Goal: Task Accomplishment & Management: Use online tool/utility

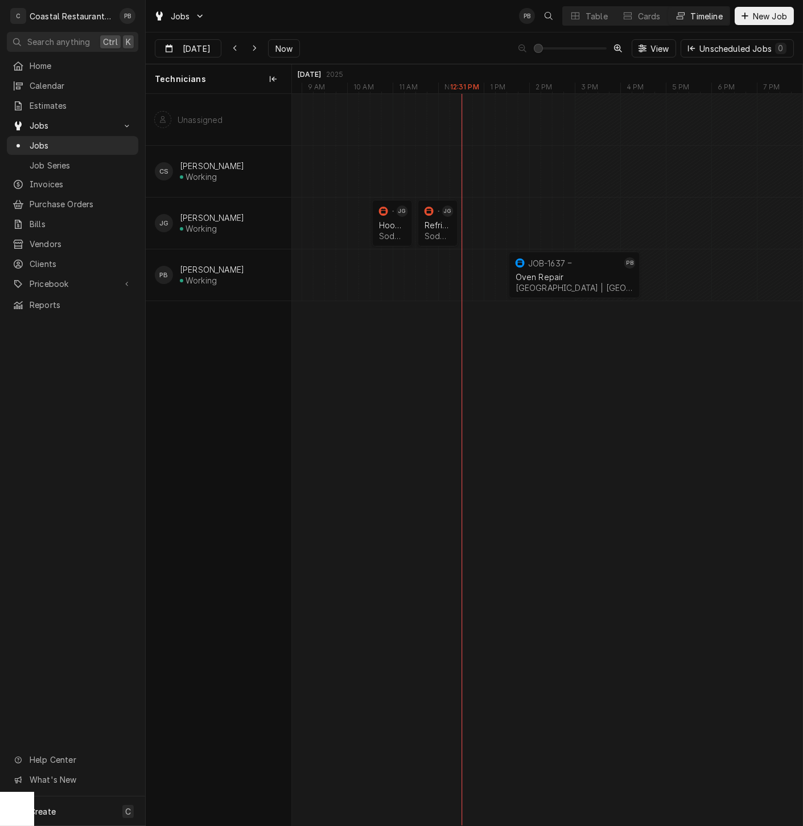
scroll to position [0, 10120]
click at [294, 46] on button "Now" at bounding box center [284, 48] width 32 height 18
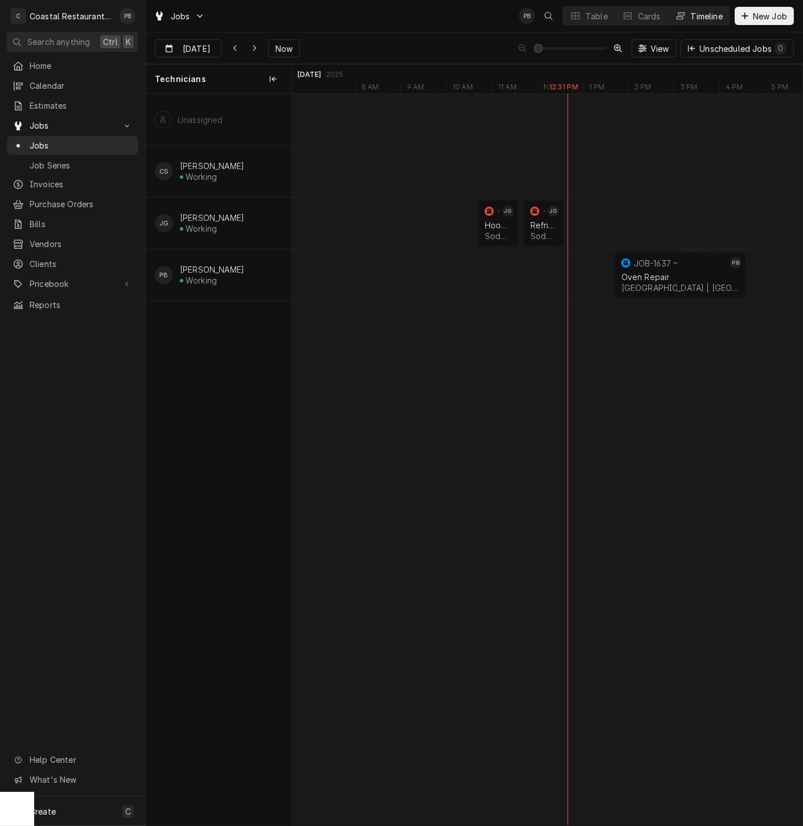
scroll to position [0, 9983]
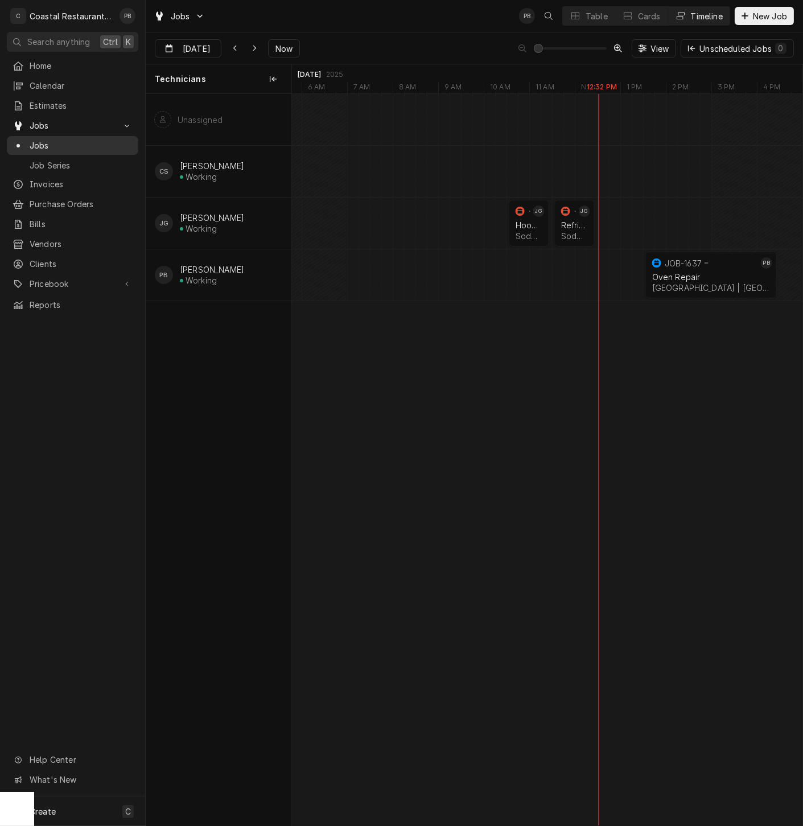
click at [60, 142] on span "Jobs" at bounding box center [81, 145] width 103 height 12
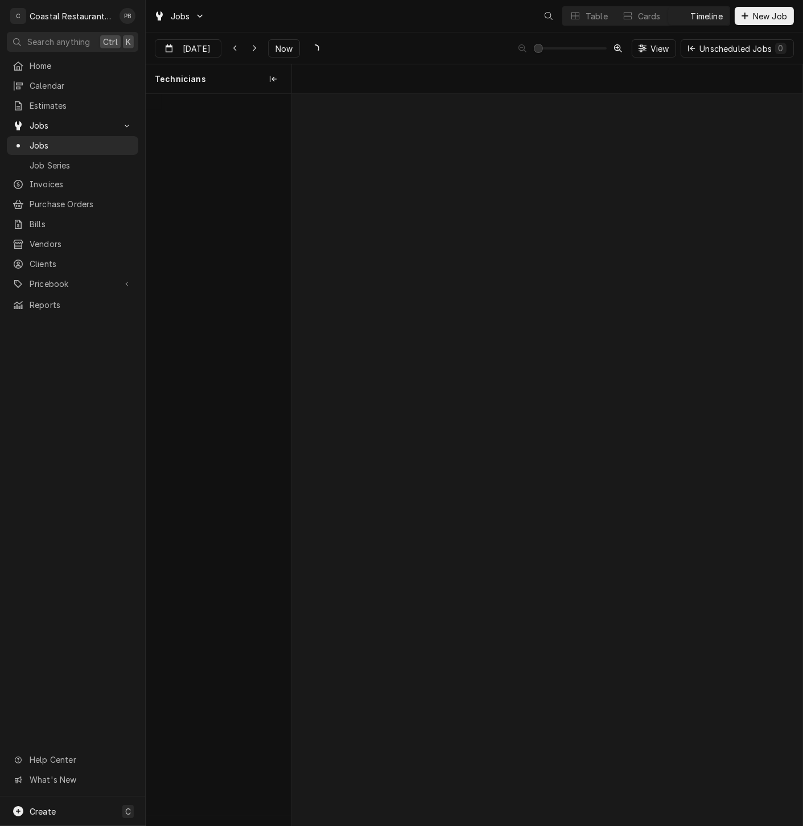
scroll to position [0, 10120]
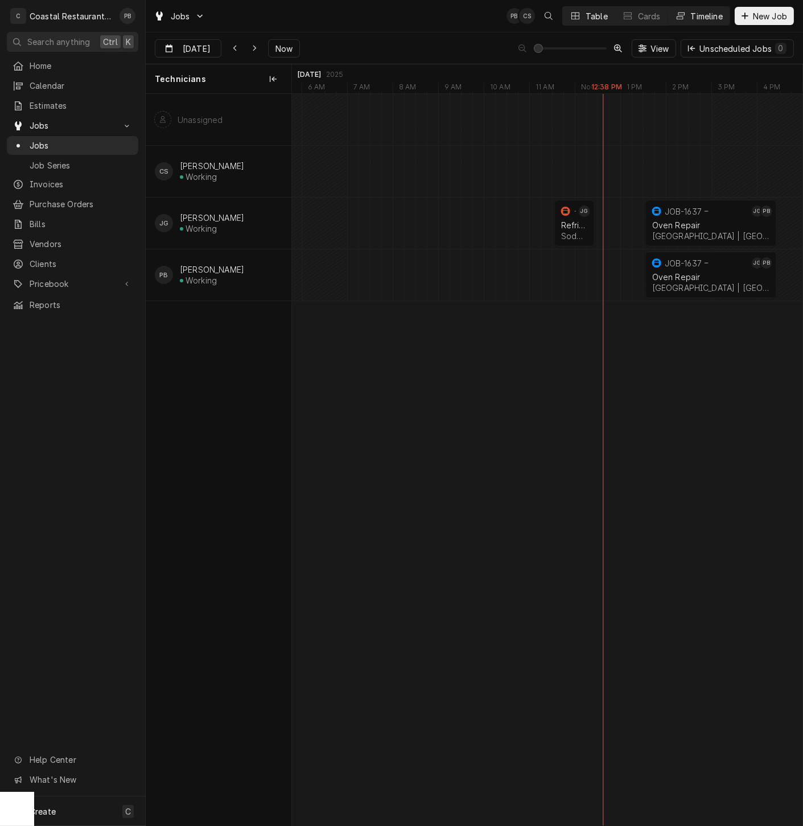
click at [600, 18] on div "Table" at bounding box center [597, 16] width 22 height 12
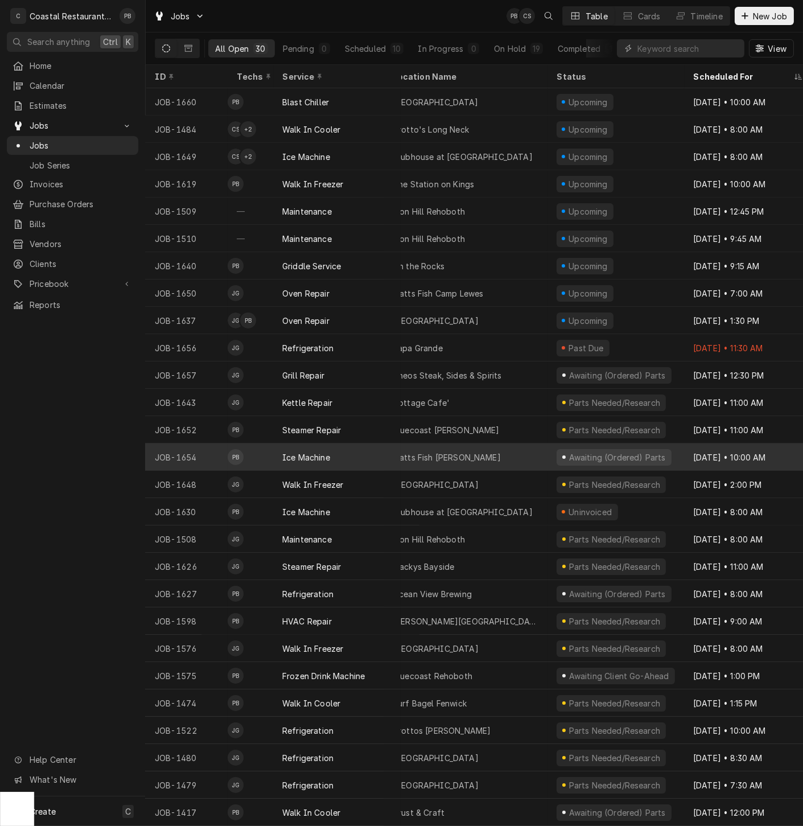
scroll to position [0, 0]
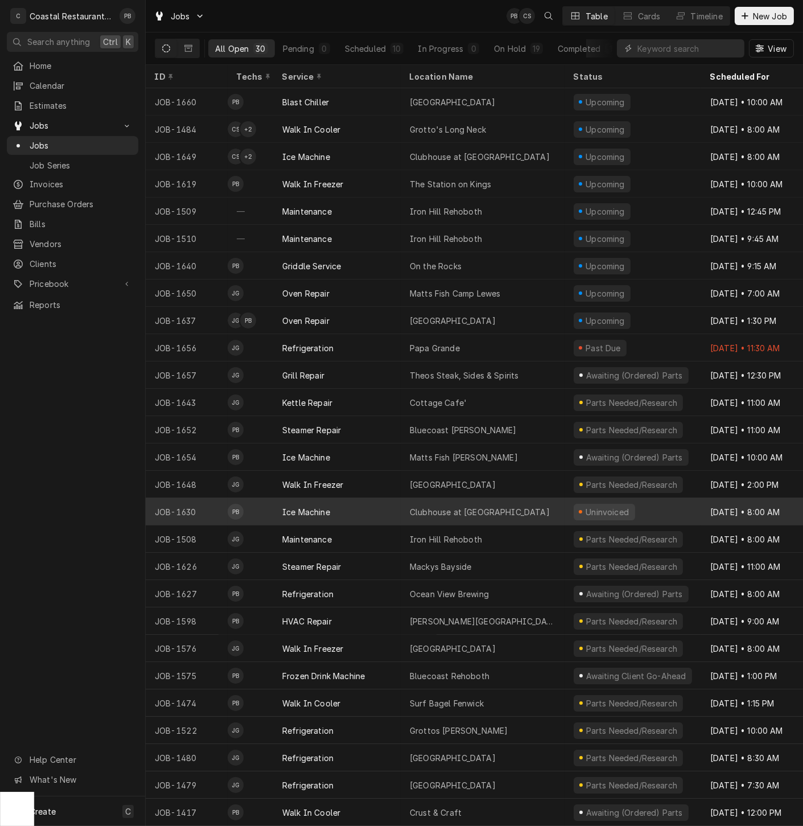
click at [459, 512] on div "Clubhouse at Baywood" at bounding box center [480, 512] width 140 height 12
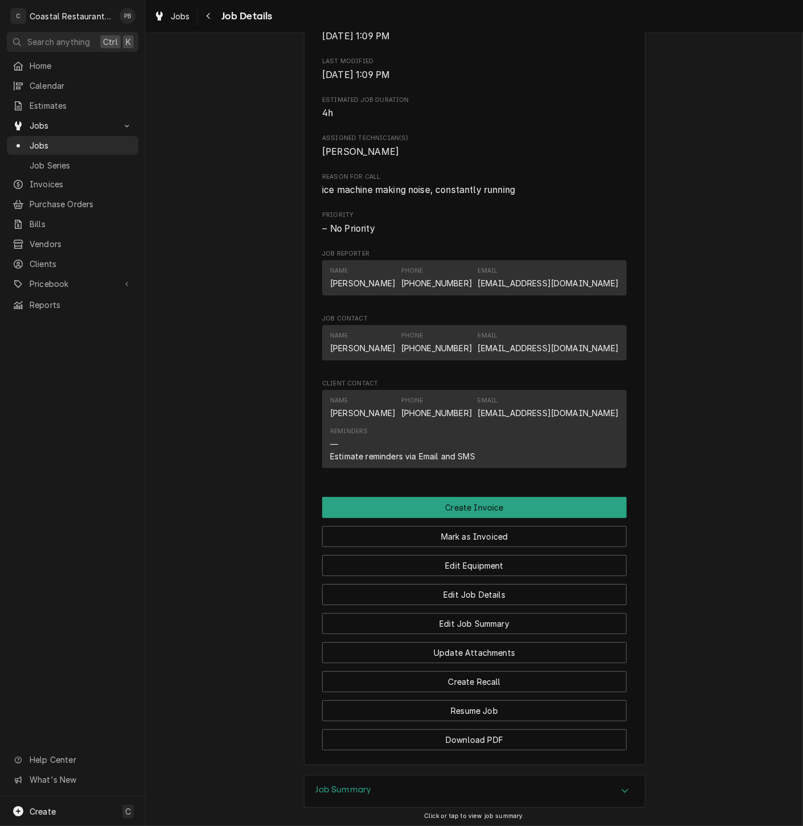
scroll to position [582, 0]
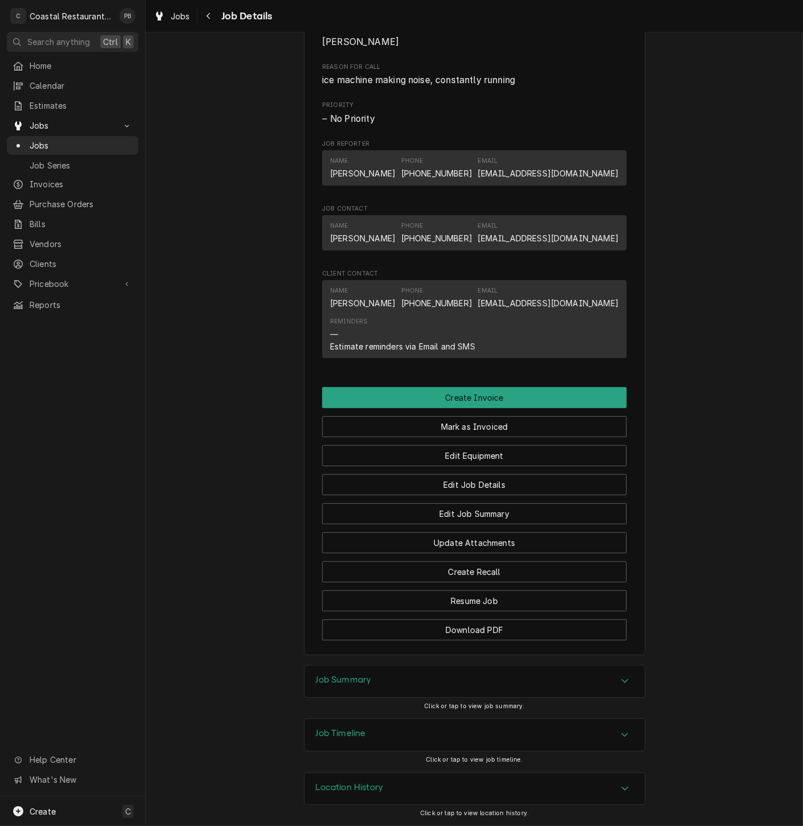
click at [624, 685] on icon "Accordion Header" at bounding box center [625, 680] width 8 height 9
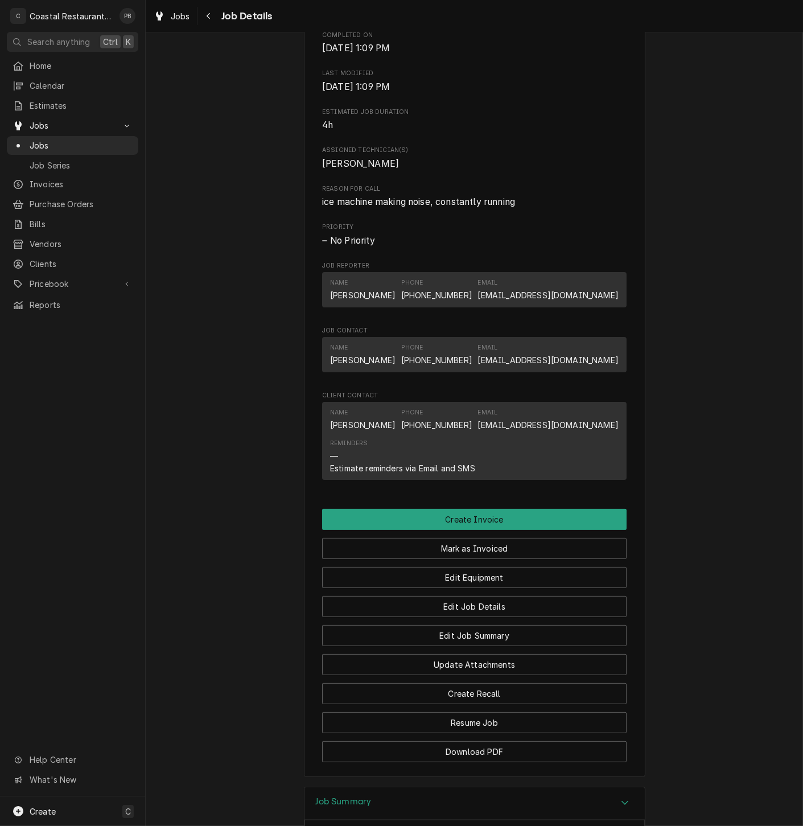
scroll to position [442, 0]
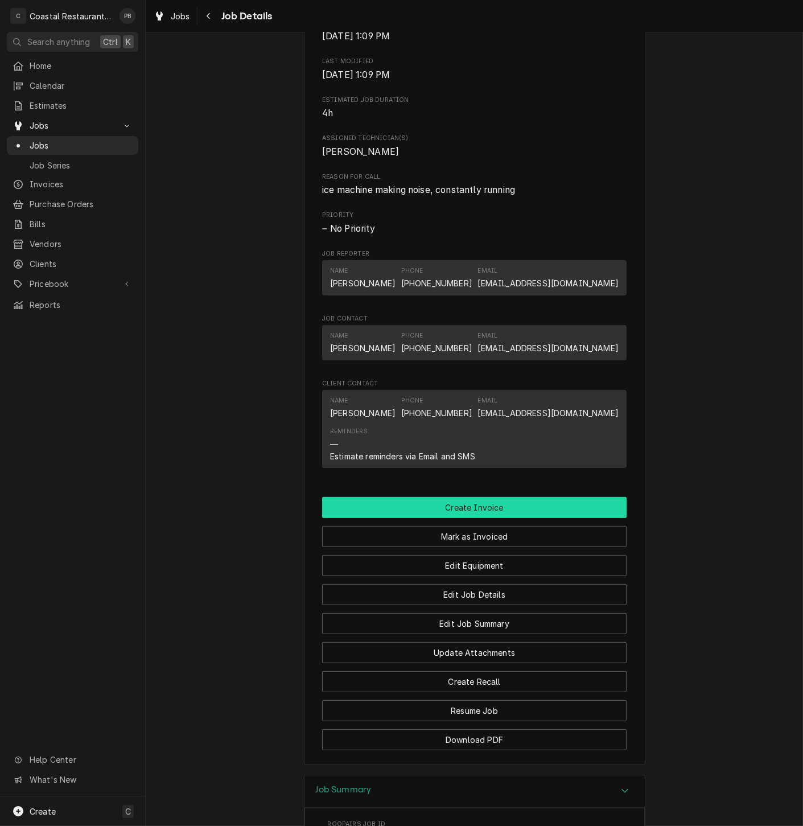
click at [509, 518] on button "Create Invoice" at bounding box center [474, 507] width 304 height 21
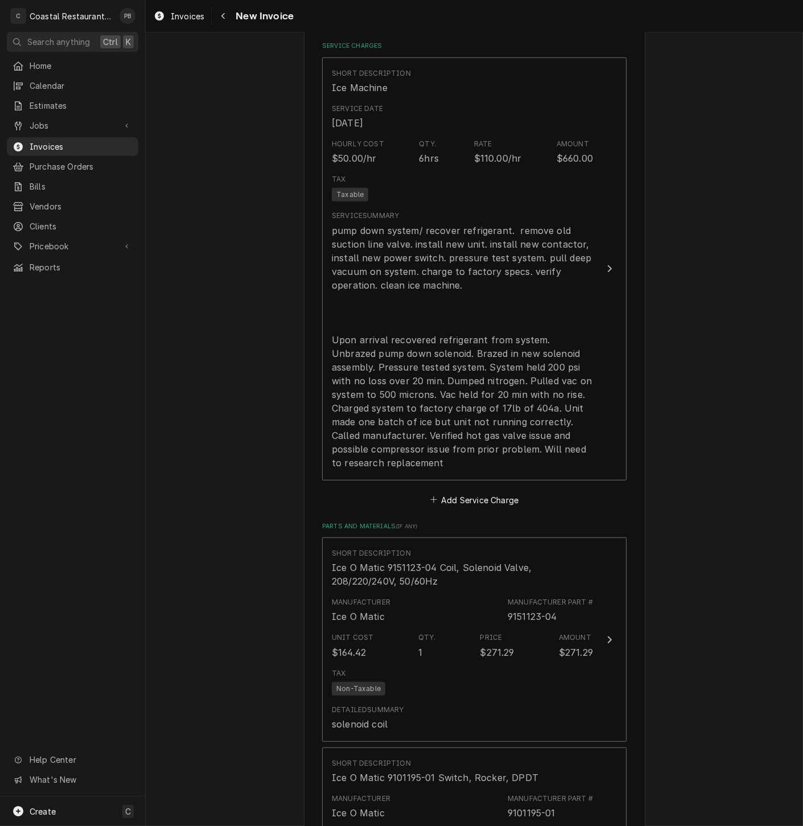
scroll to position [948, 0]
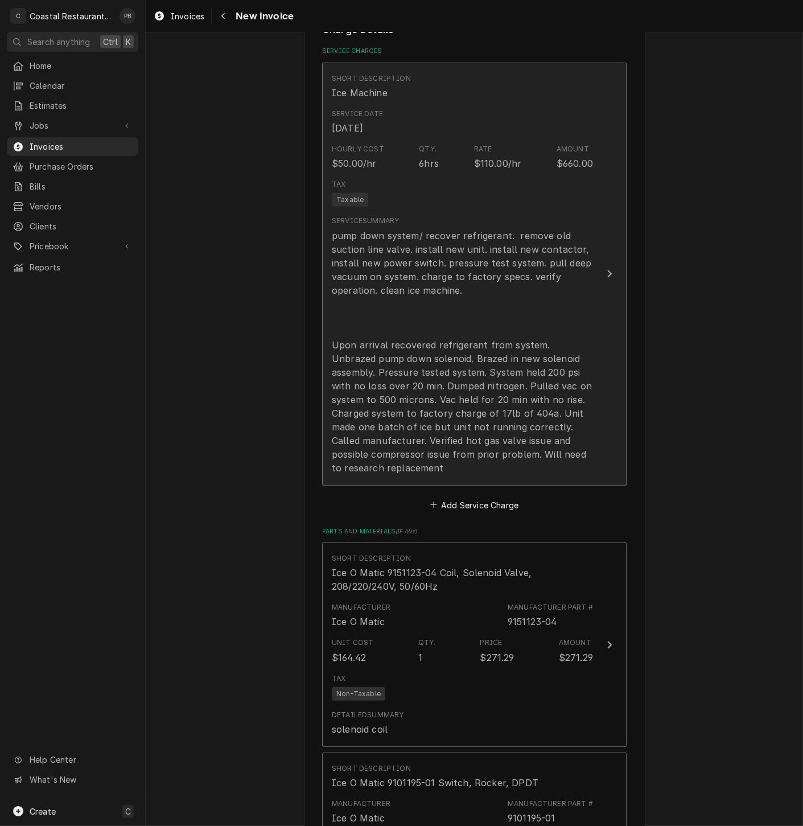
click at [588, 274] on button "Short Description Ice Machine Service Date Sep 11, 2025 Hourly Cost $50.00/hr Q…" at bounding box center [474, 274] width 304 height 423
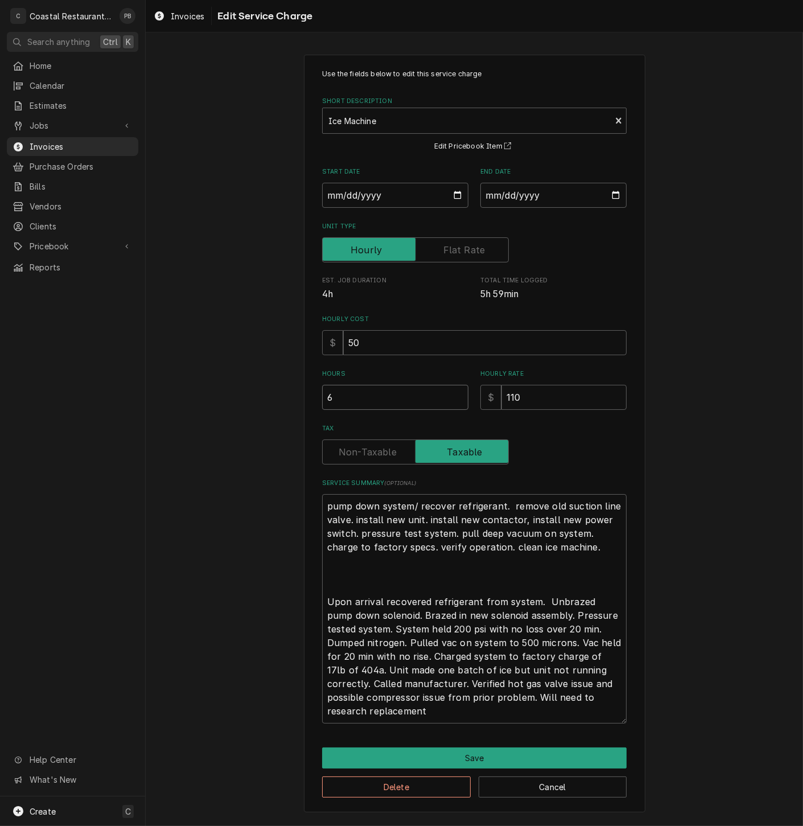
drag, startPoint x: 309, startPoint y: 393, endPoint x: 274, endPoint y: 393, distance: 34.7
click at [274, 393] on div "Use the fields below to edit this service charge Short Description Ice Machine …" at bounding box center [474, 432] width 657 height 777
type textarea "x"
type input ".1"
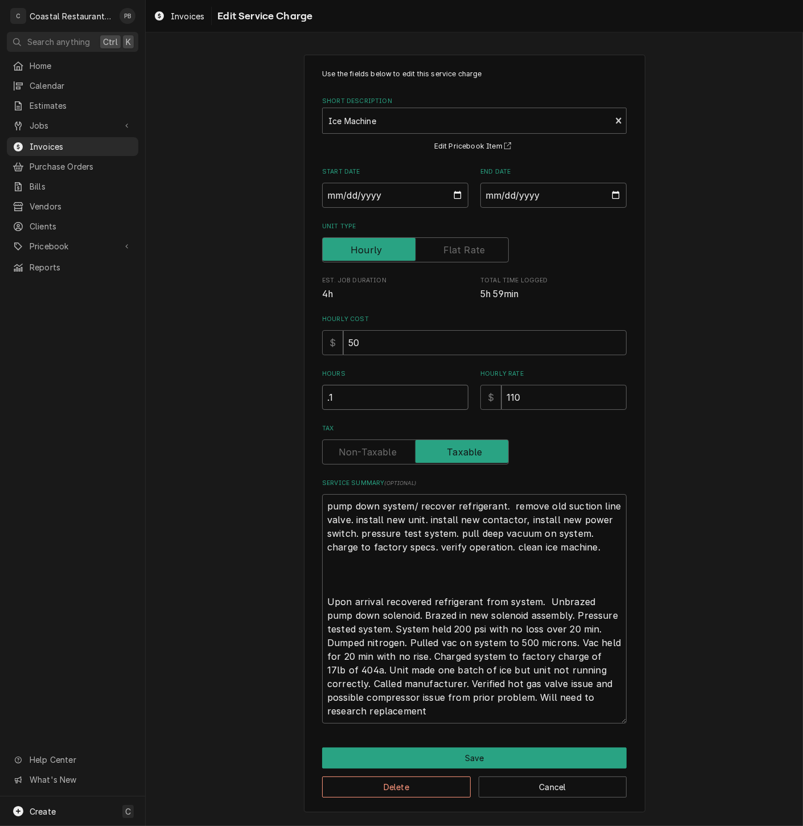
click at [346, 396] on input ".1" at bounding box center [395, 397] width 146 height 25
type textarea "x"
type input ".0"
type textarea "x"
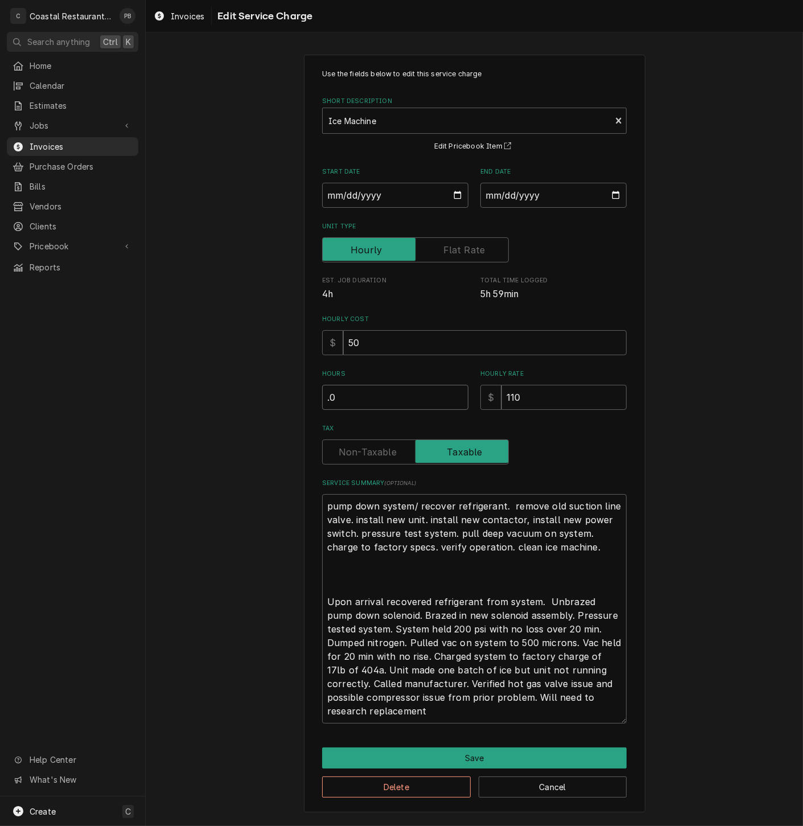
type input ".00"
type textarea "x"
type input ".001"
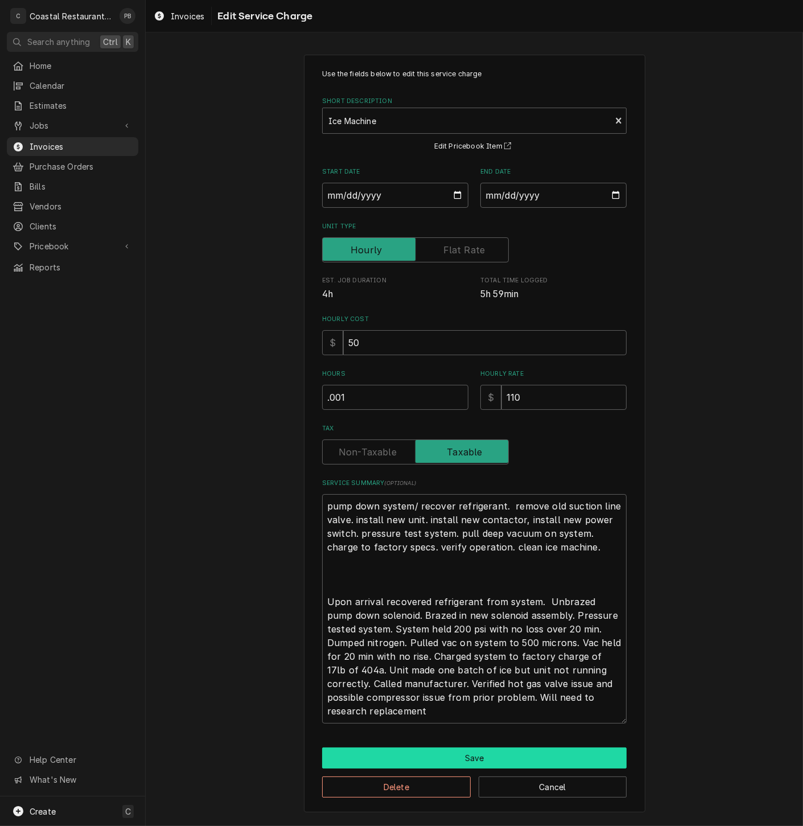
click at [476, 755] on button "Save" at bounding box center [474, 757] width 304 height 21
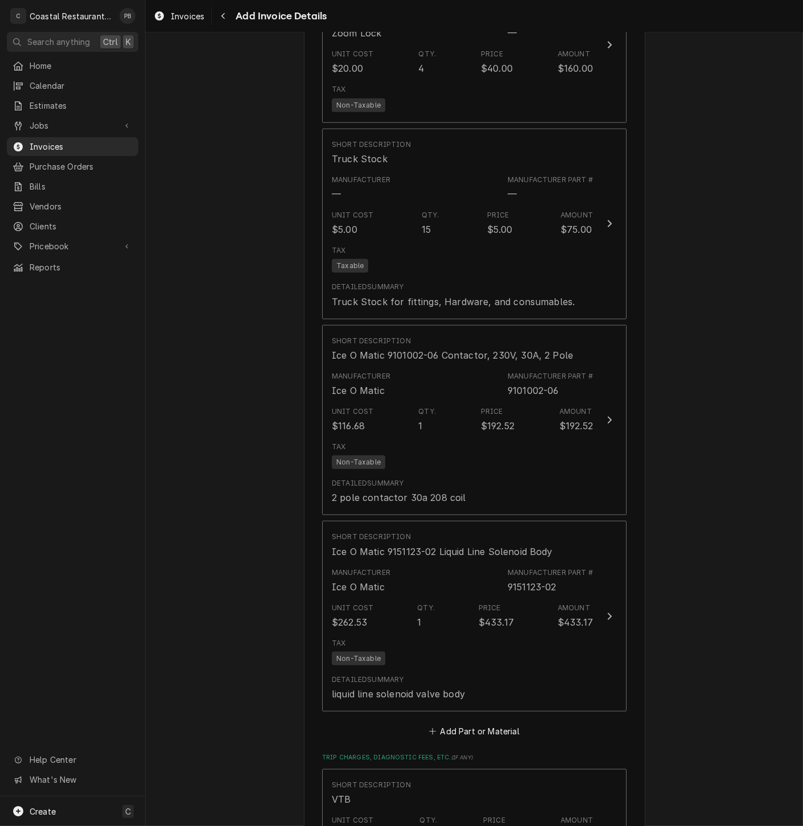
scroll to position [2057, 0]
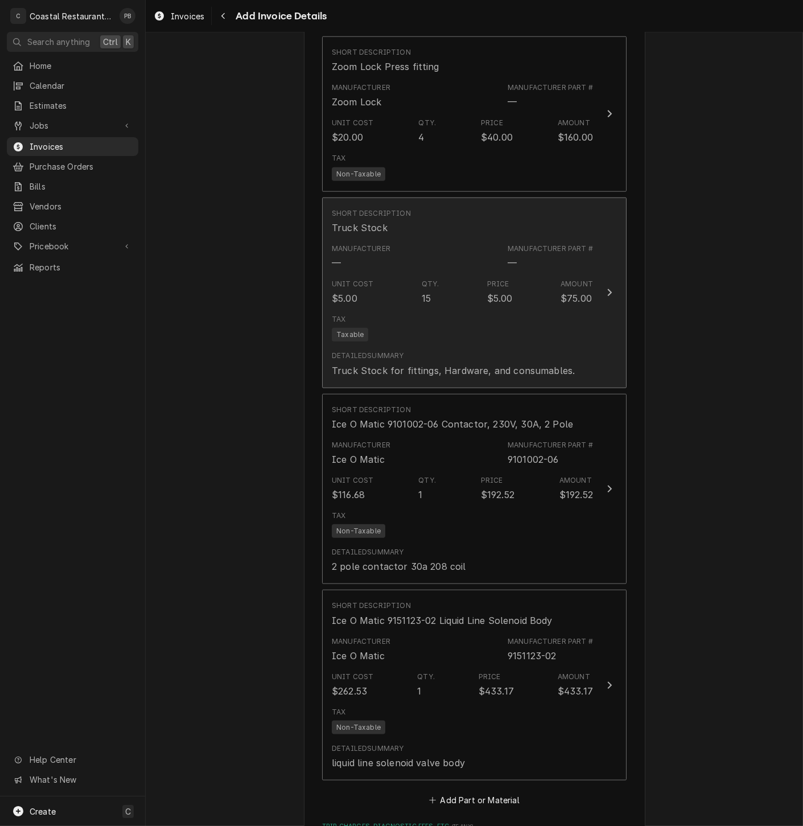
click at [518, 289] on div "Unit Cost $5.00 Qty. 15 Price $5.00 Amount $75.00" at bounding box center [462, 291] width 261 height 35
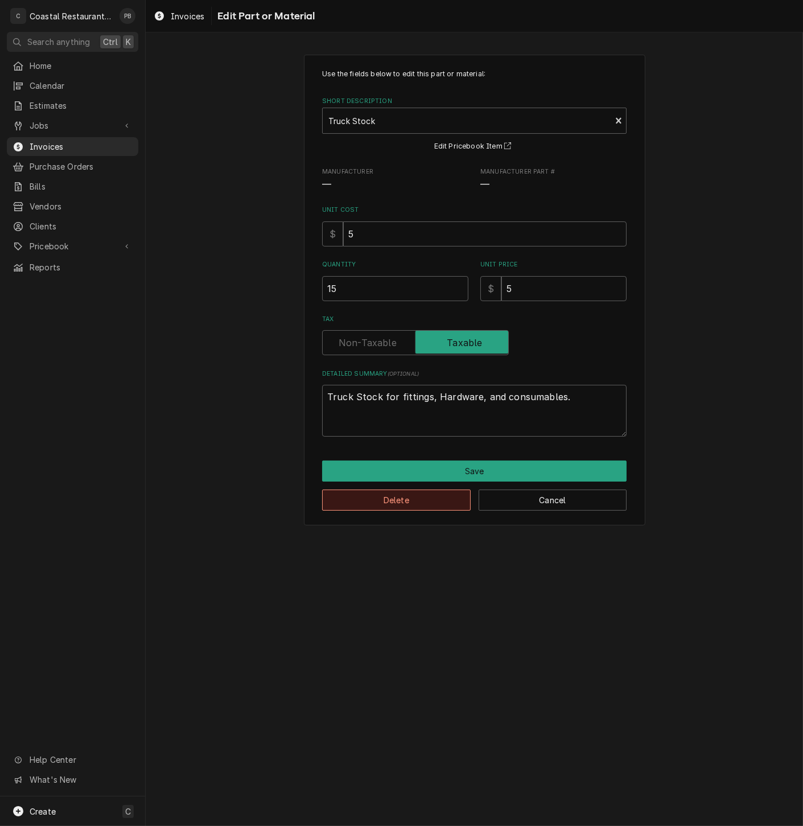
click at [409, 502] on button "Delete" at bounding box center [396, 499] width 149 height 21
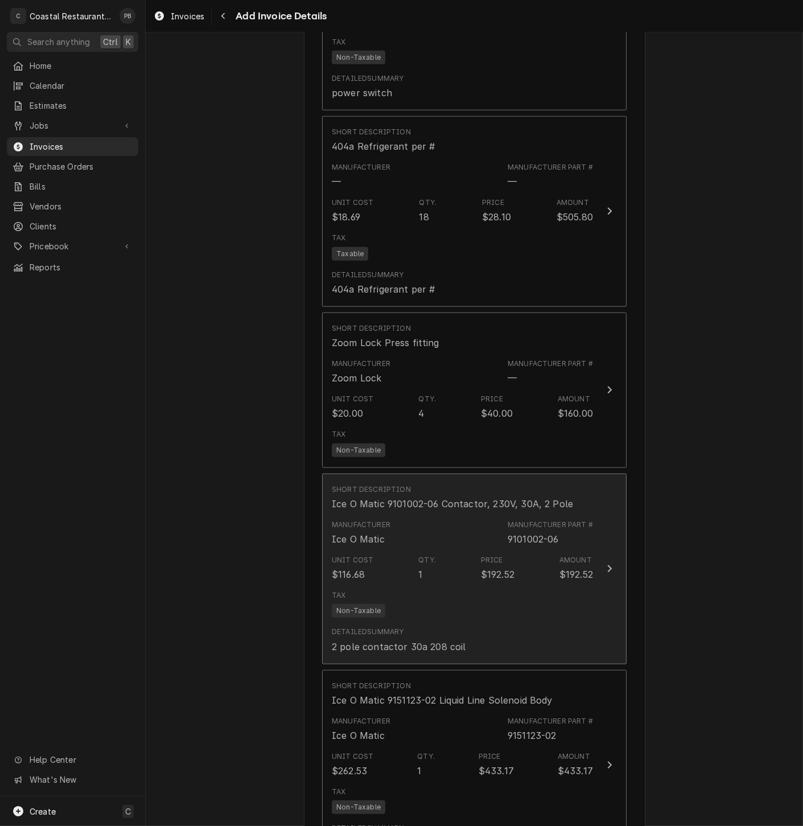
scroll to position [1741, 0]
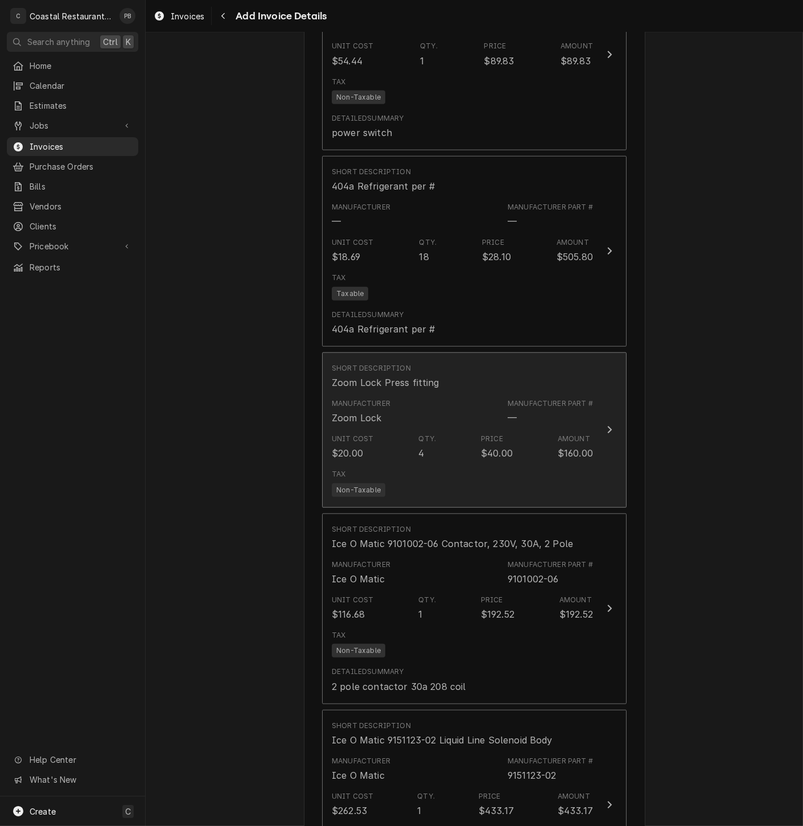
click at [476, 417] on div "Manufacturer Zoom Lock Manufacturer Part # —" at bounding box center [462, 411] width 261 height 35
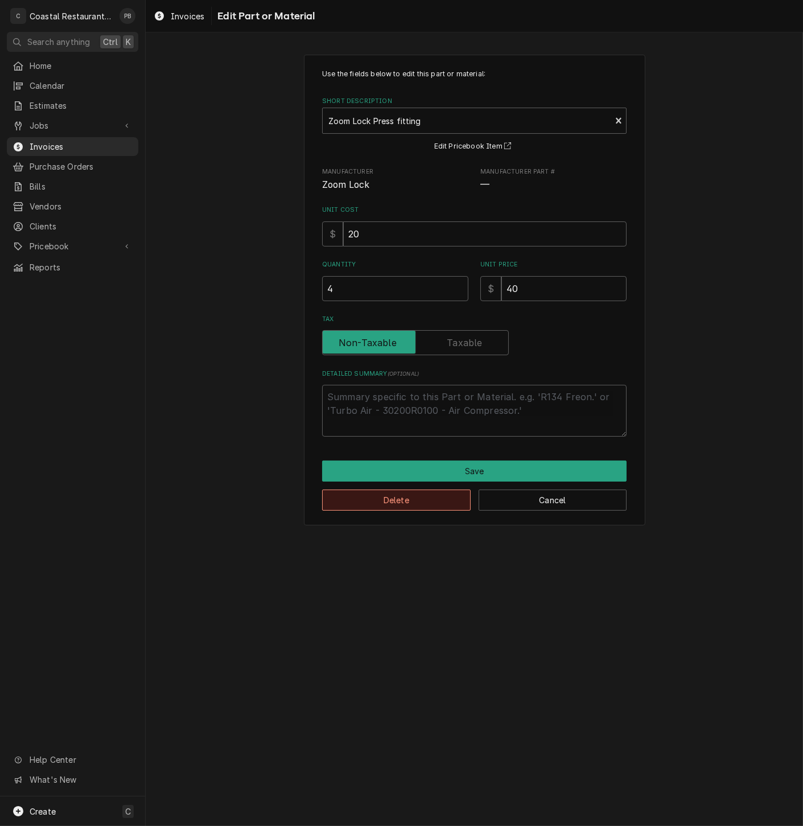
click at [421, 505] on button "Delete" at bounding box center [396, 499] width 149 height 21
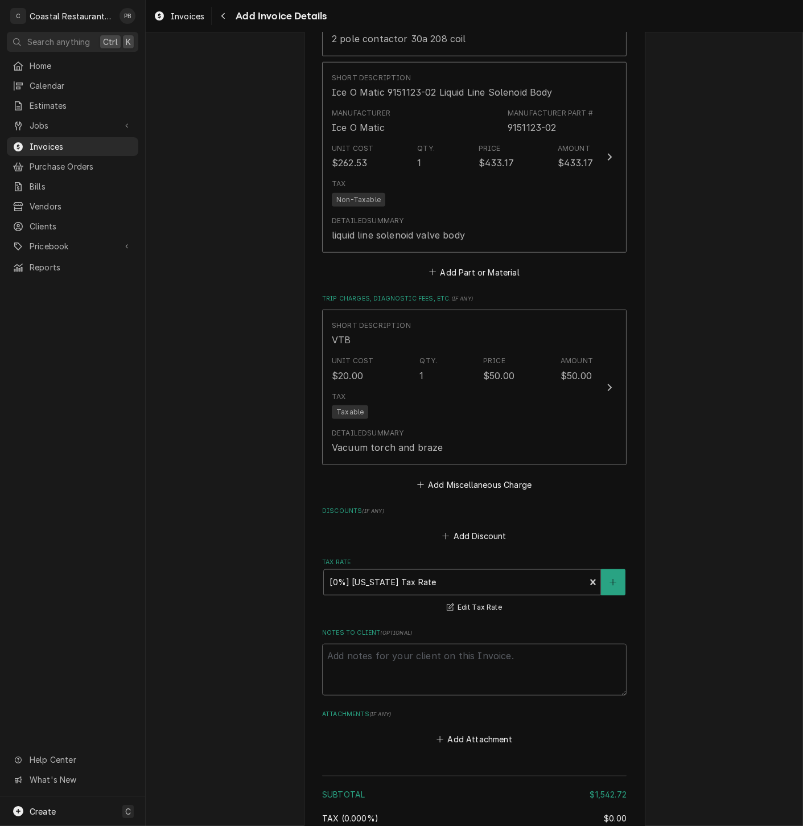
scroll to position [2395, 0]
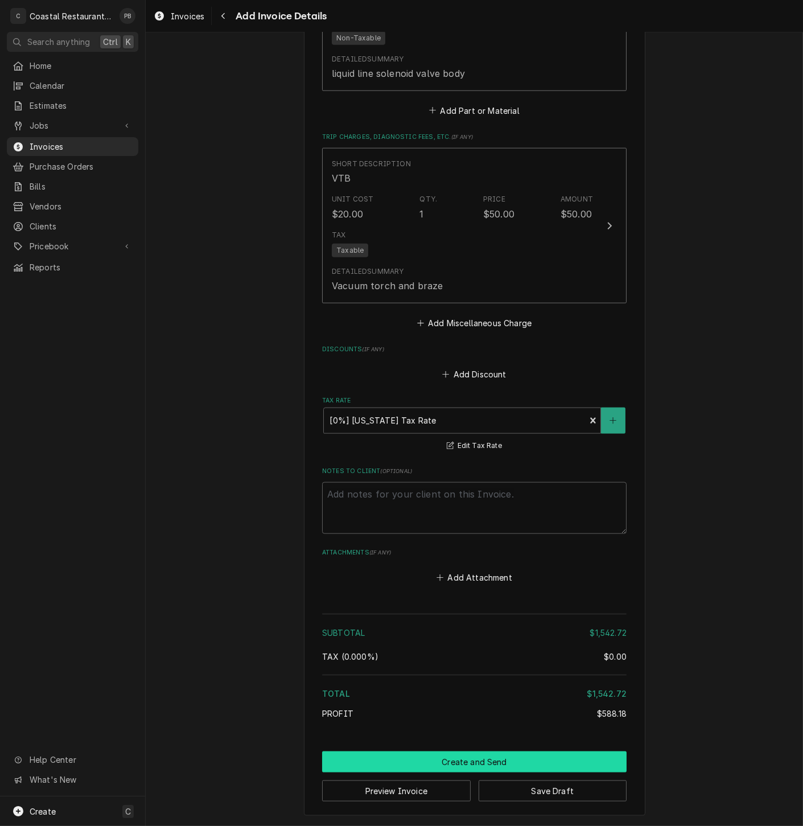
click at [479, 760] on button "Create and Send" at bounding box center [474, 761] width 304 height 21
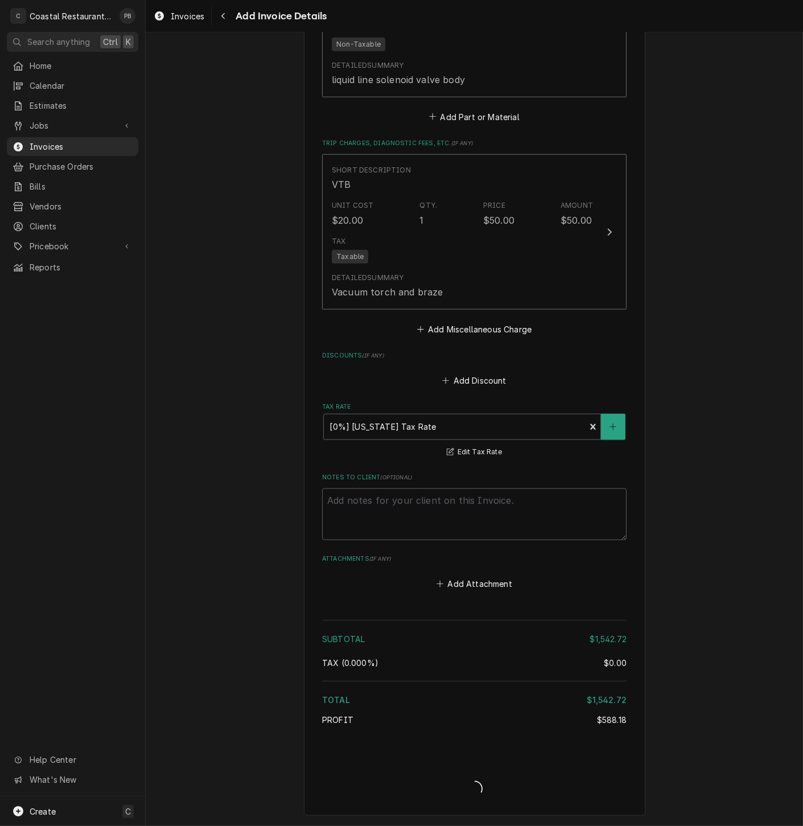
scroll to position [2387, 0]
type textarea "x"
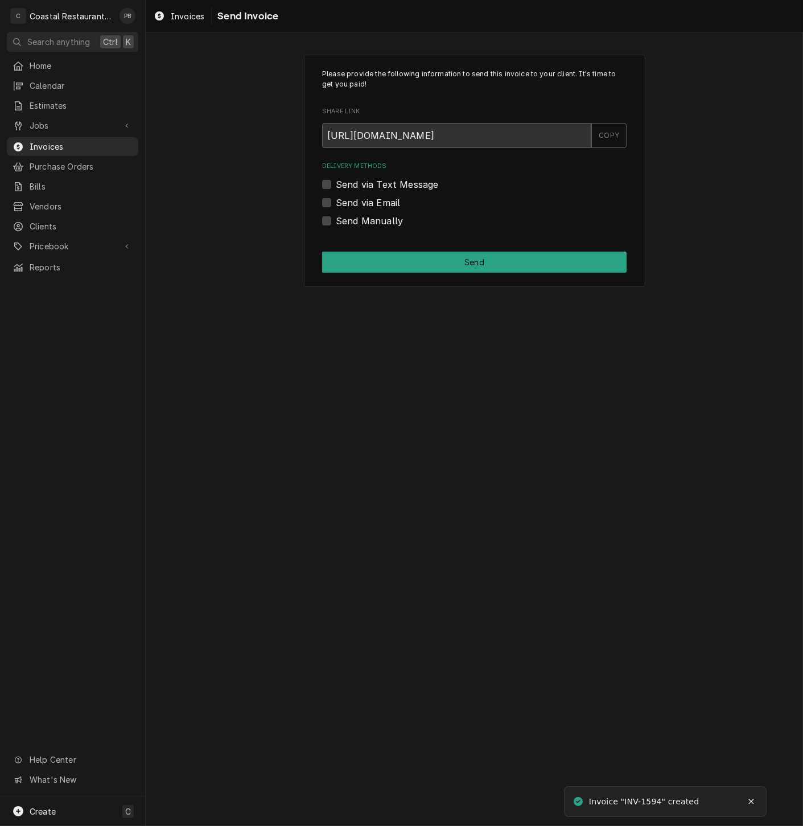
click at [336, 201] on label "Send via Email" at bounding box center [368, 203] width 64 height 14
click at [336, 201] on input "Send via Email" at bounding box center [488, 208] width 304 height 25
checkbox input "true"
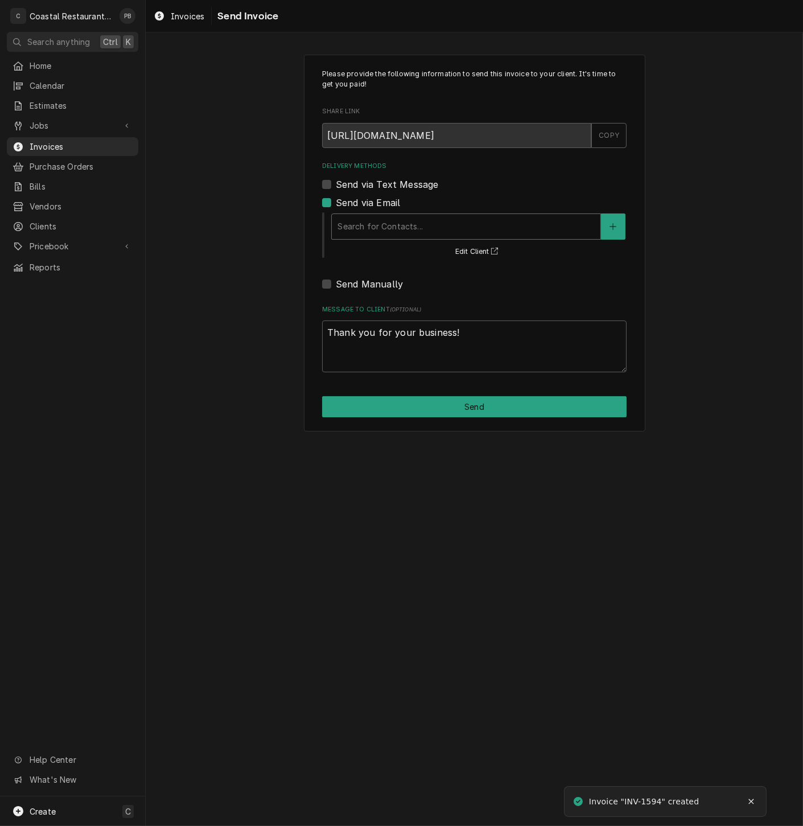
click at [407, 226] on div "Delivery Methods" at bounding box center [465, 226] width 257 height 20
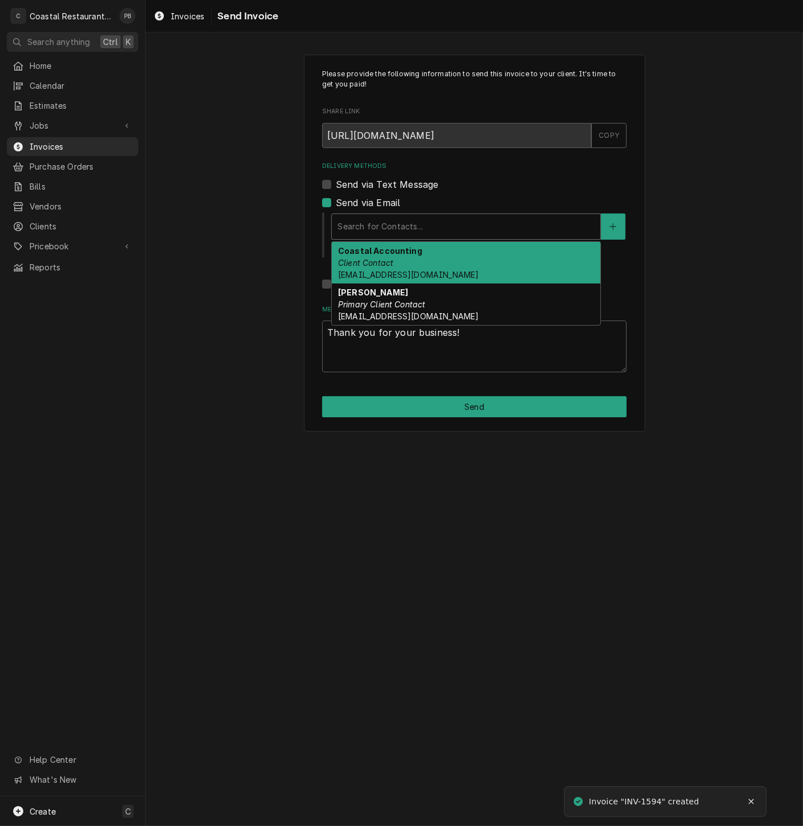
click at [414, 261] on div "Coastal Accounting Client Contact accounting@coastalrestaurantrepair.com" at bounding box center [466, 263] width 269 height 42
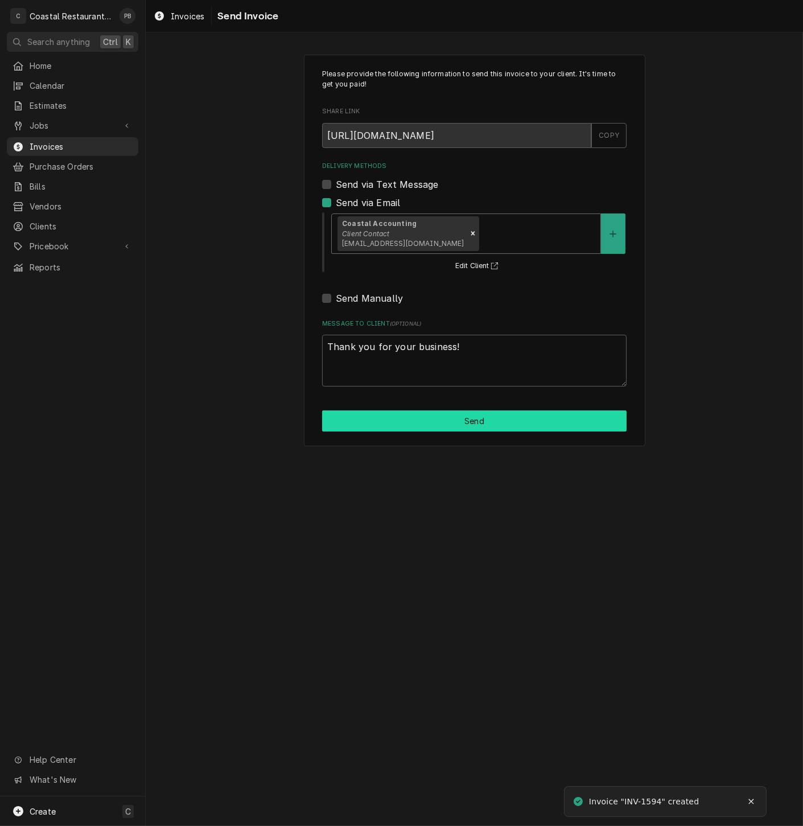
click at [468, 420] on button "Send" at bounding box center [474, 420] width 304 height 21
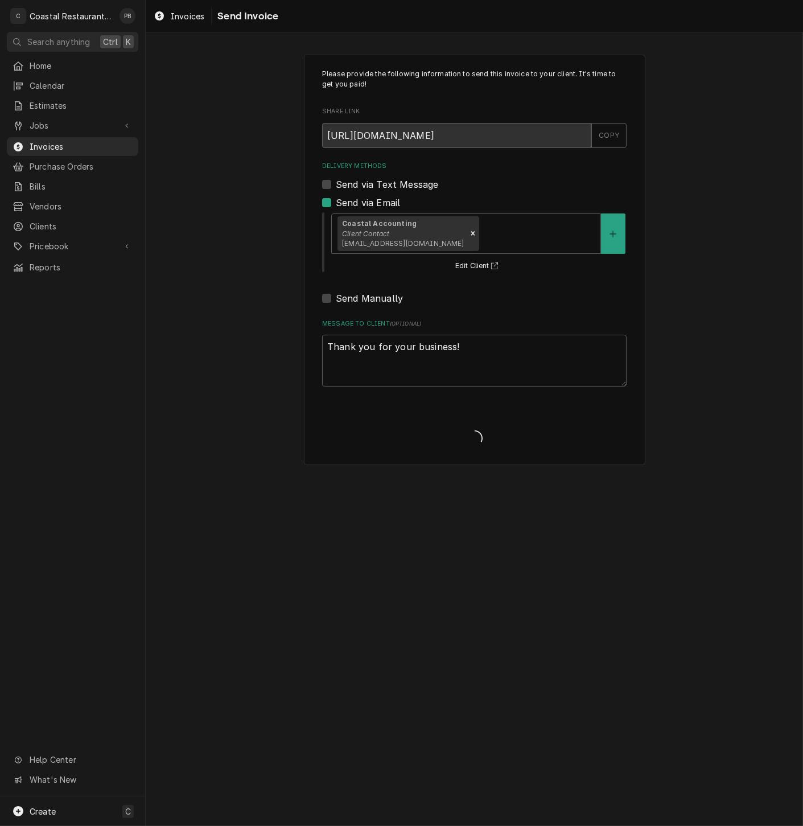
type textarea "x"
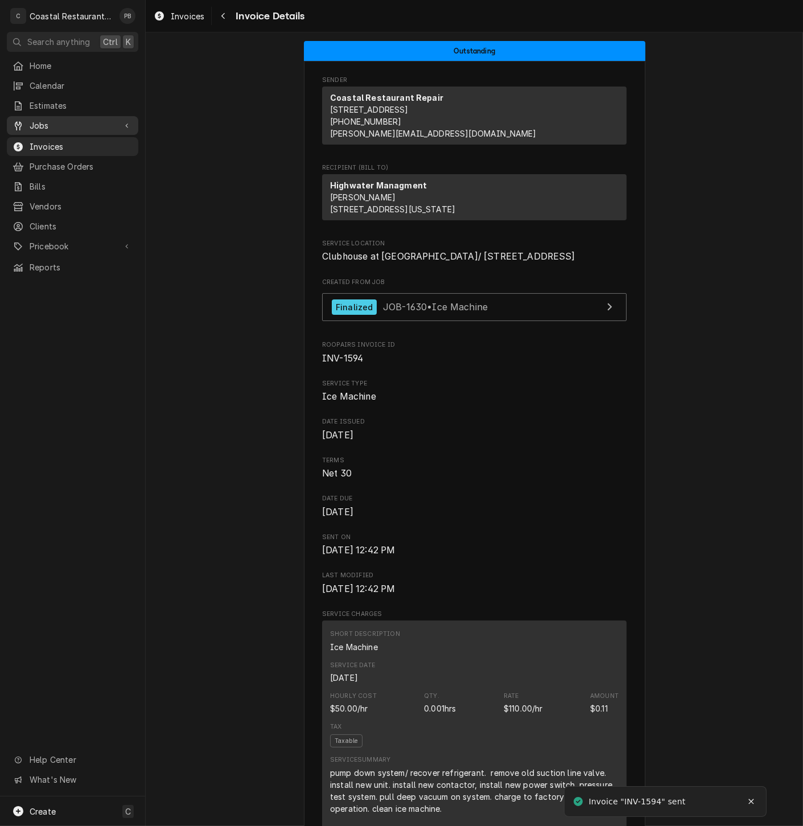
click at [33, 120] on span "Jobs" at bounding box center [73, 126] width 86 height 12
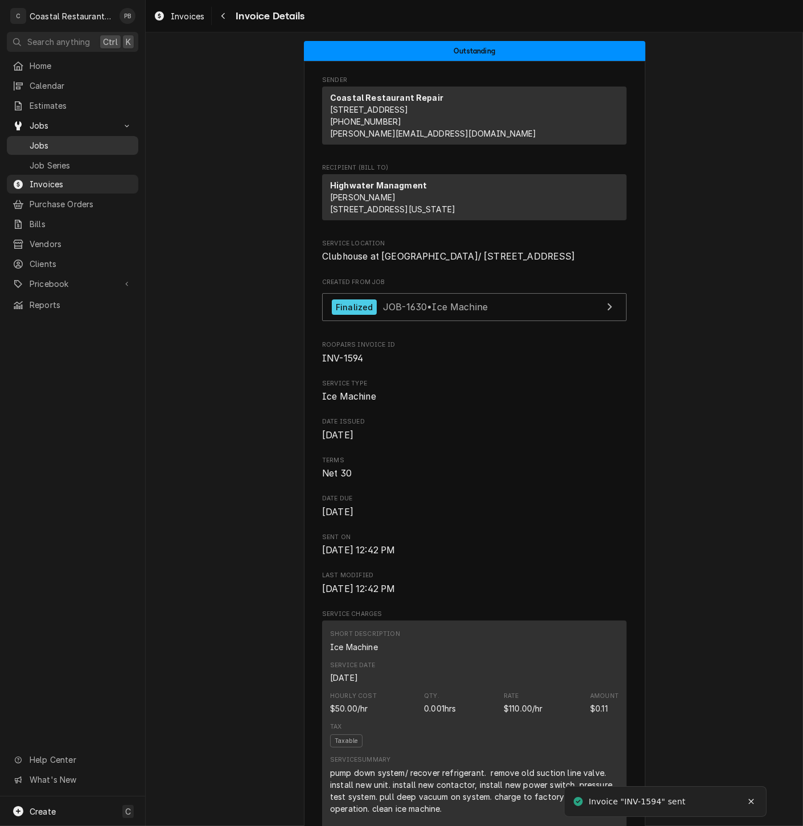
click at [72, 145] on span "Jobs" at bounding box center [81, 145] width 103 height 12
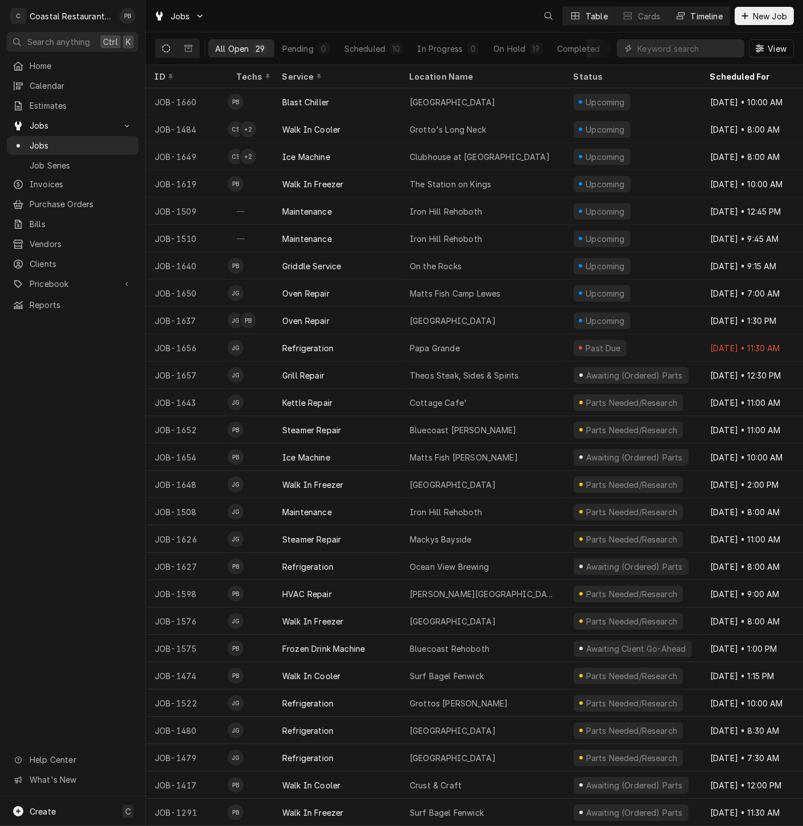
click at [697, 17] on div "Timeline" at bounding box center [707, 16] width 32 height 12
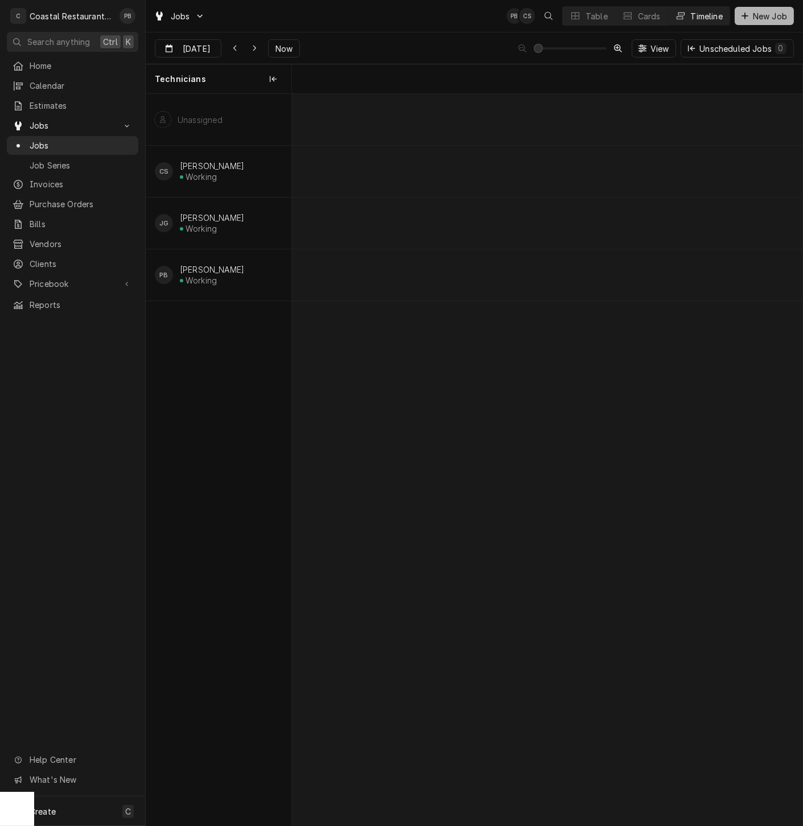
scroll to position [0, 10120]
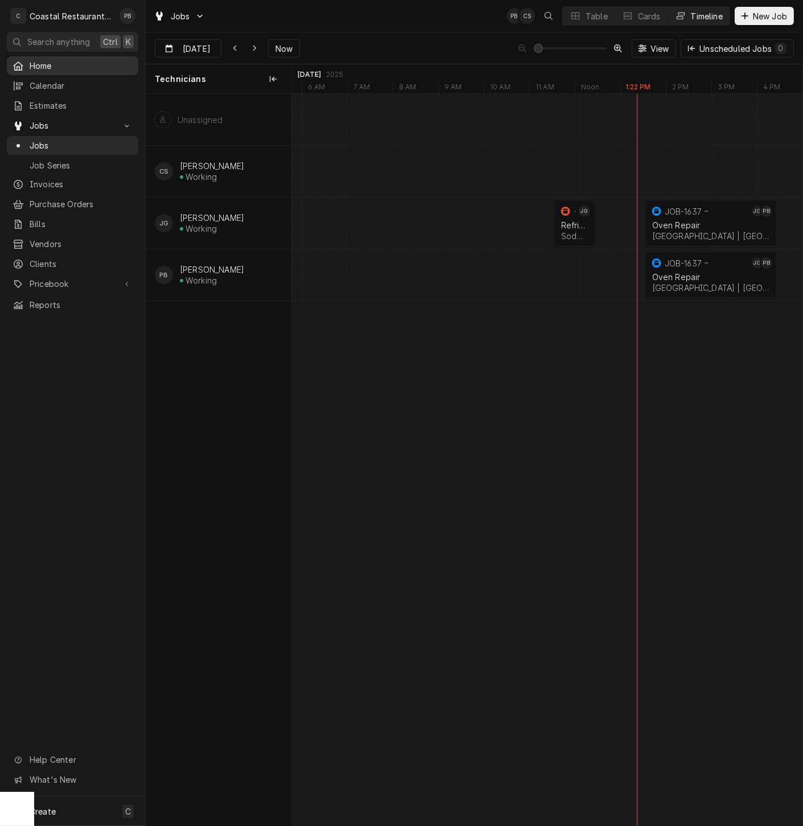
click at [37, 59] on div "Home" at bounding box center [72, 66] width 127 height 14
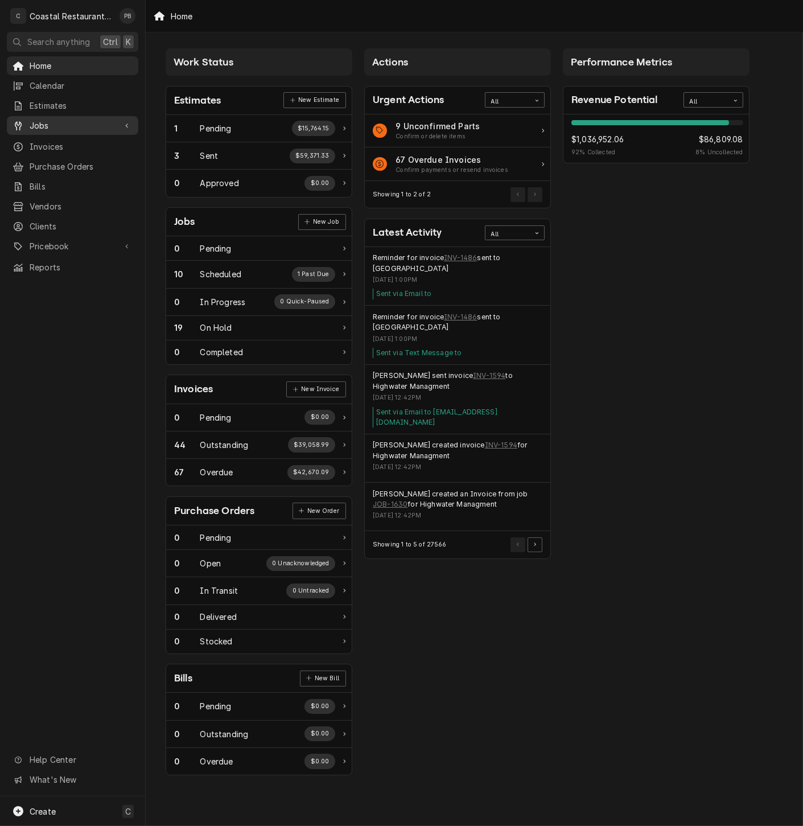
click at [59, 127] on div "Jobs" at bounding box center [72, 125] width 127 height 14
click at [63, 145] on span "Jobs" at bounding box center [81, 145] width 103 height 12
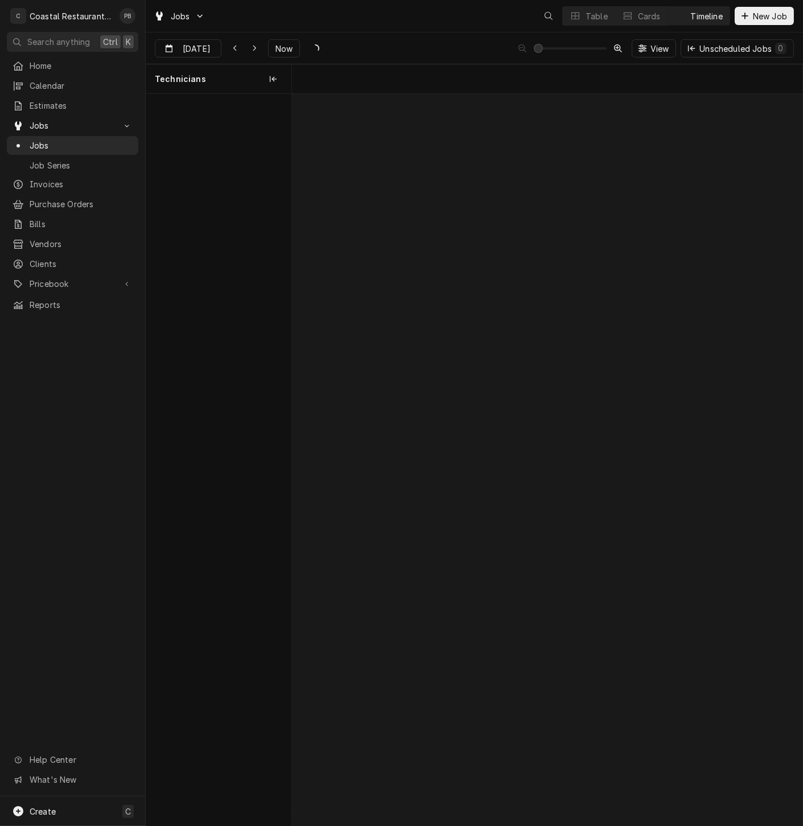
scroll to position [0, 10120]
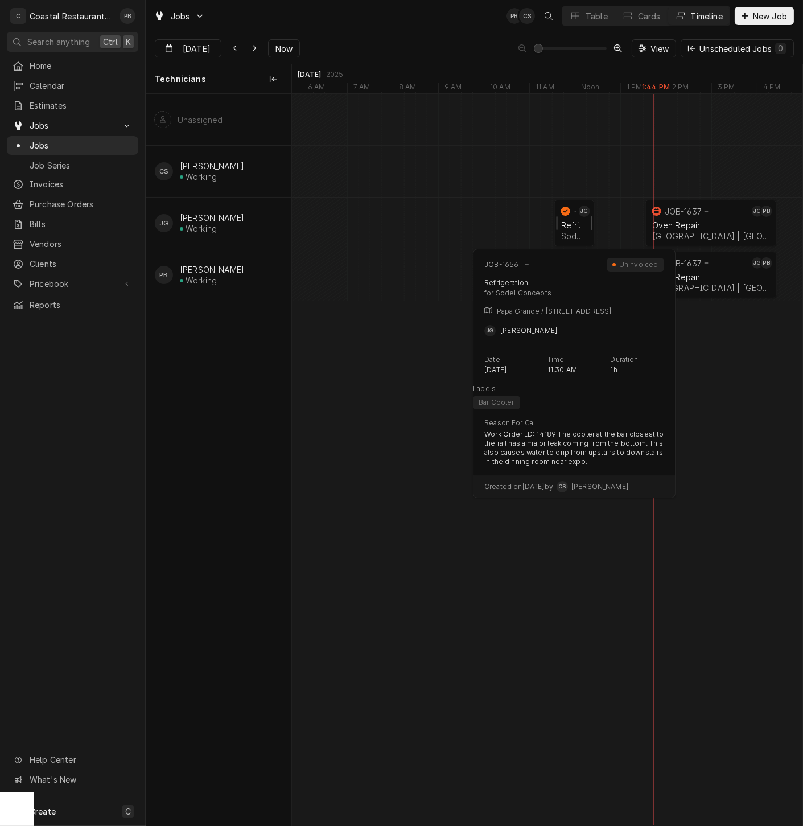
click at [570, 228] on div "Refrigeration" at bounding box center [574, 225] width 27 height 10
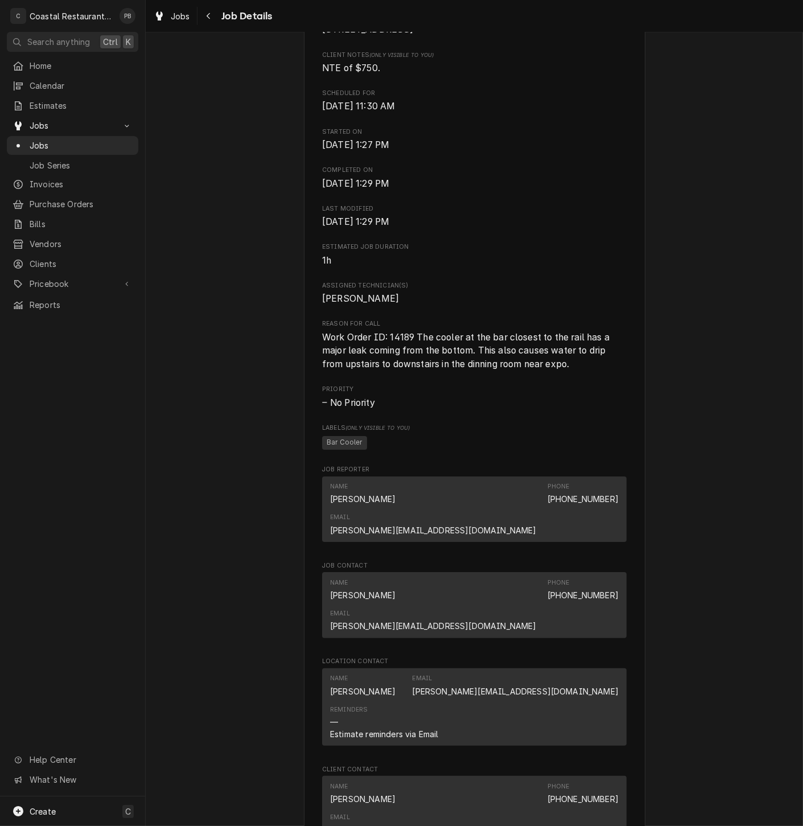
scroll to position [759, 0]
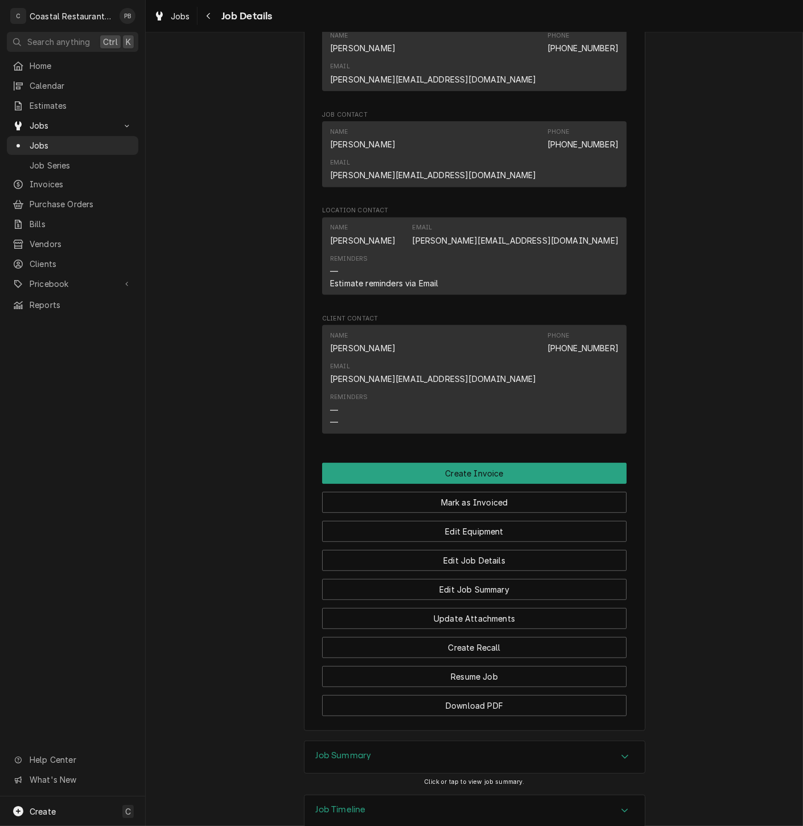
click at [606, 741] on div "Job Summary" at bounding box center [474, 757] width 340 height 32
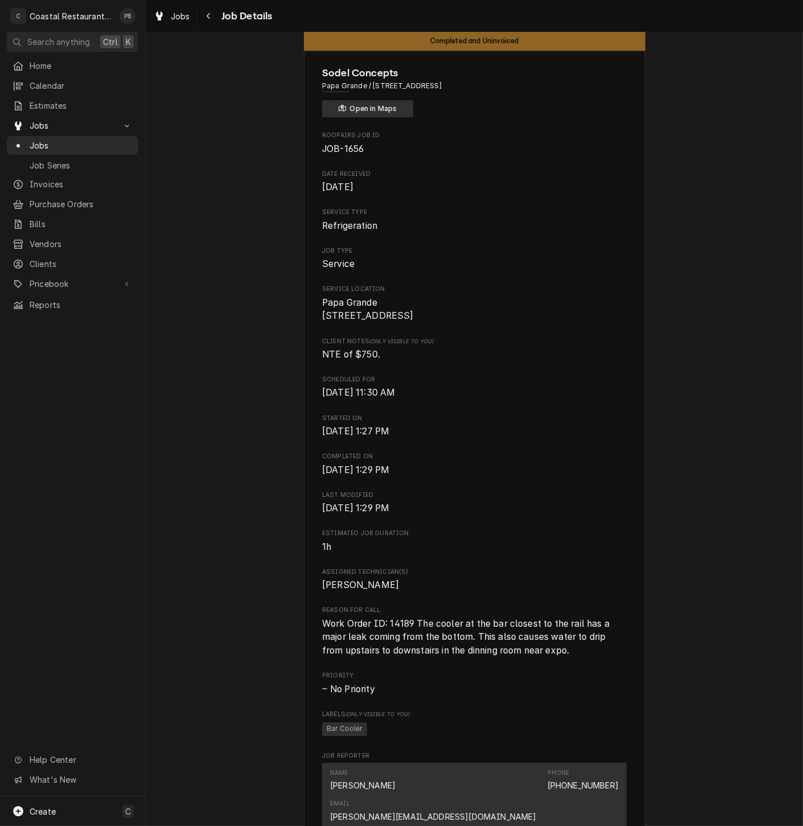
scroll to position [0, 0]
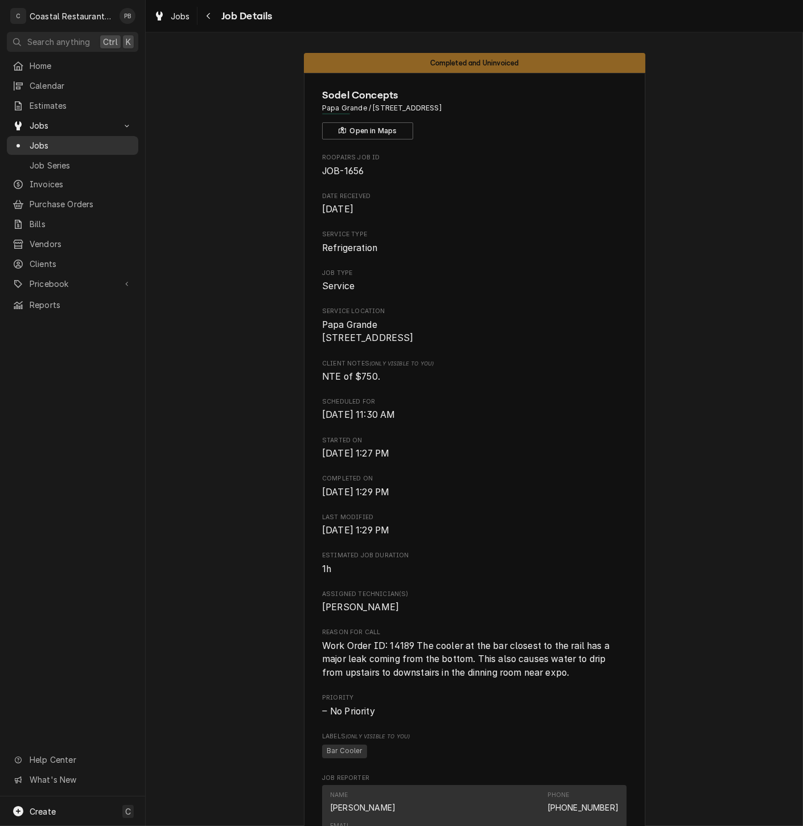
click at [23, 141] on div "Dynamic Content Wrapper" at bounding box center [18, 145] width 11 height 11
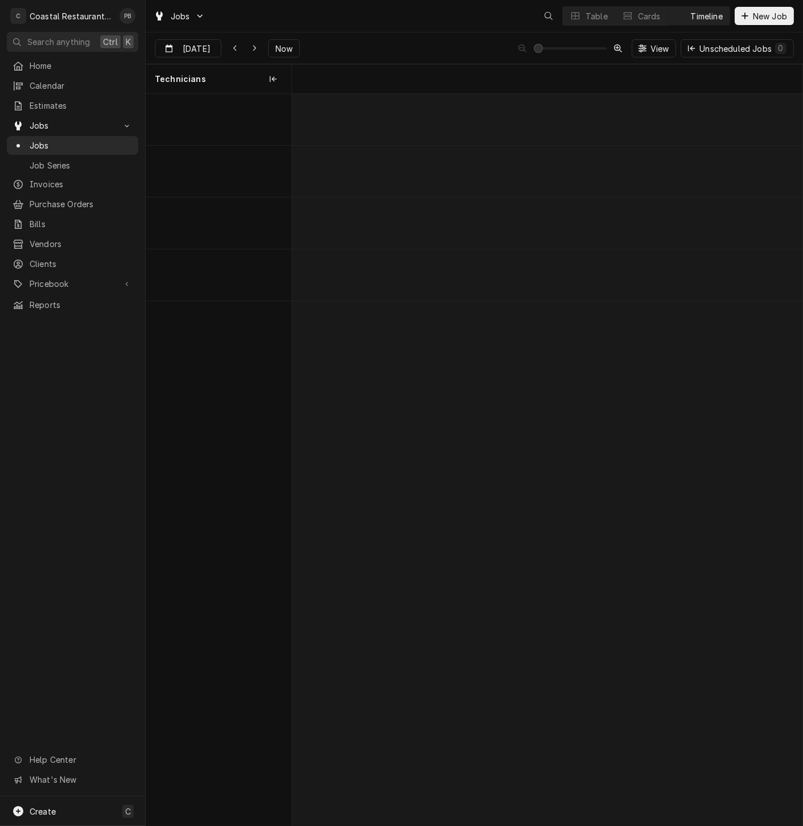
scroll to position [0, 10120]
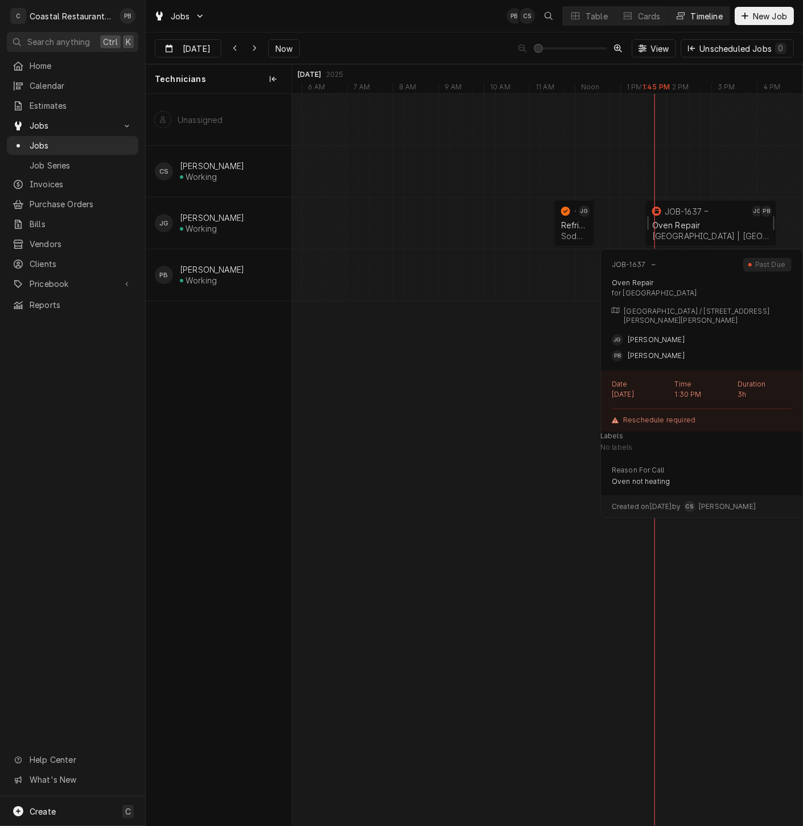
click at [702, 223] on div "Oven Repair" at bounding box center [711, 225] width 118 height 10
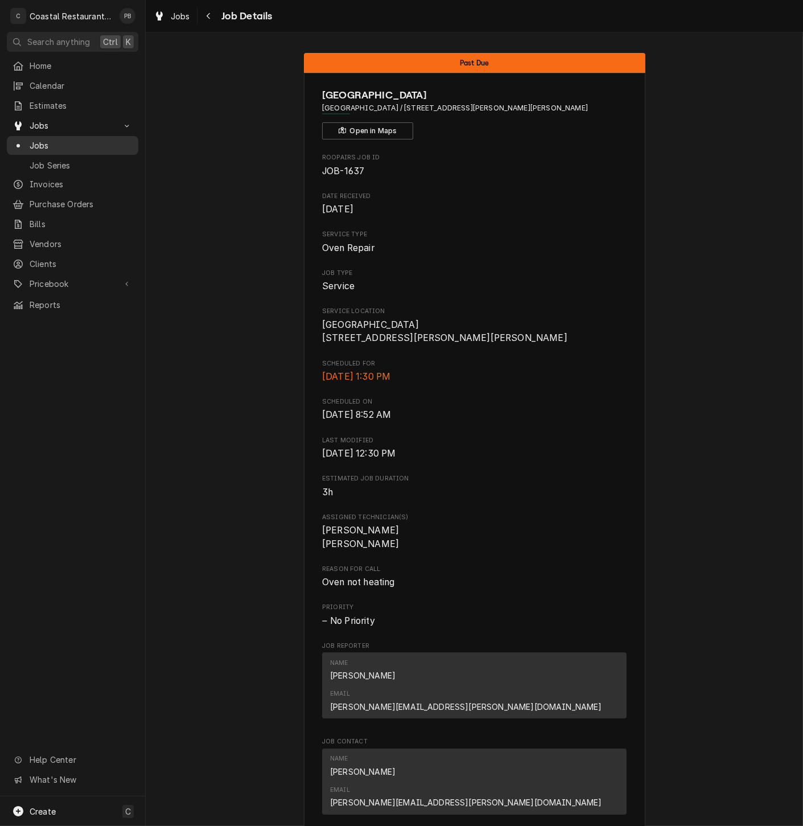
click at [36, 143] on span "Jobs" at bounding box center [81, 145] width 103 height 12
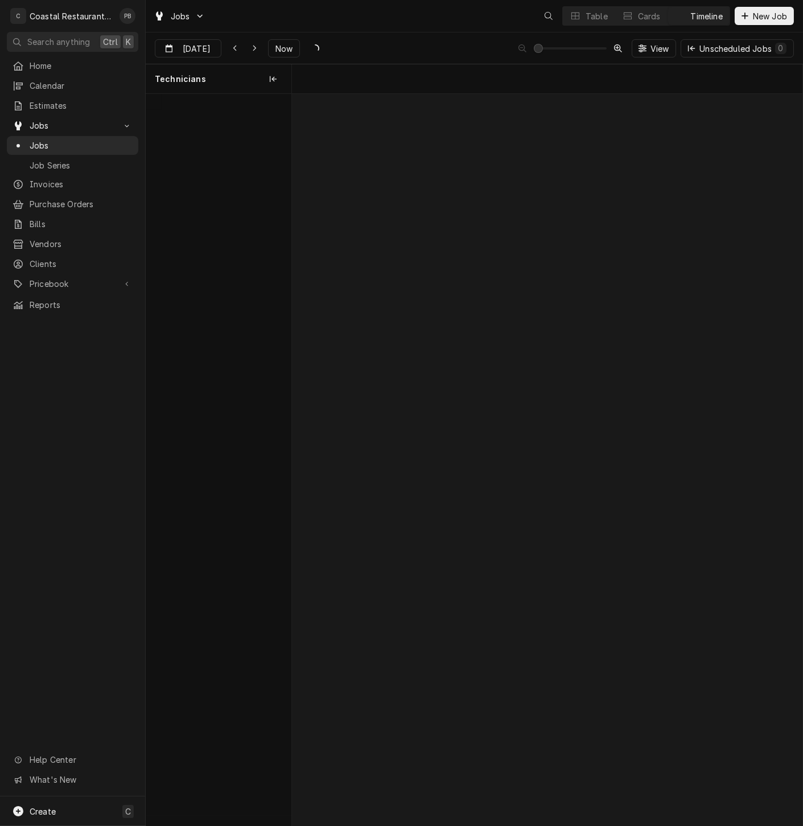
scroll to position [0, 10119]
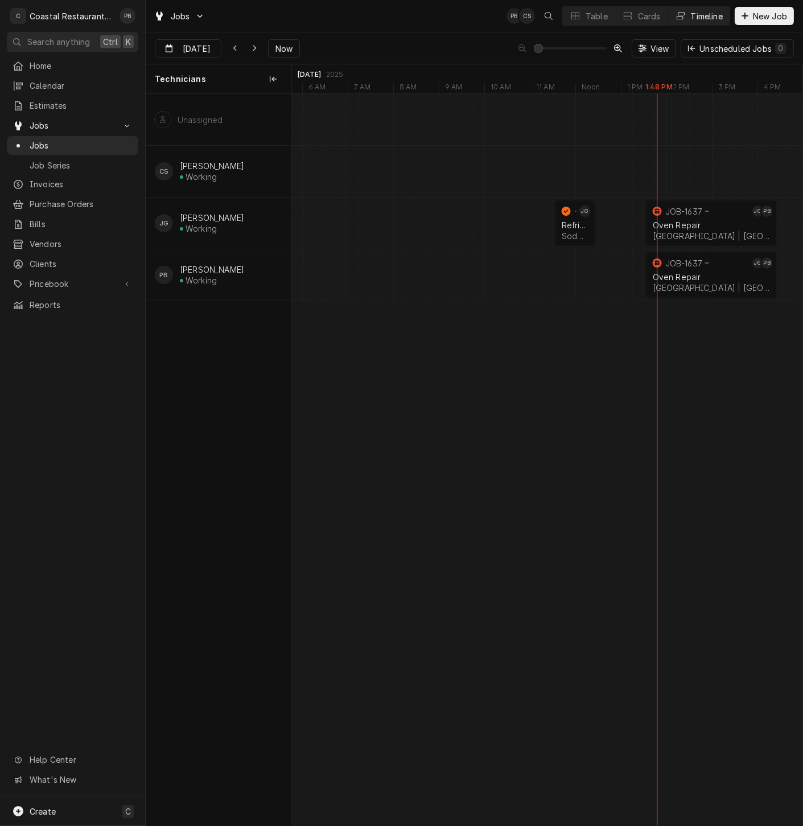
click at [419, 31] on div "Jobs PB CS Table Cards Timeline New Job" at bounding box center [474, 16] width 657 height 32
drag, startPoint x: 687, startPoint y: 216, endPoint x: 733, endPoint y: 215, distance: 45.5
click at [733, 215] on div "11:30 AM 12:30 PM JOB-1656 JG Refrigeration Sodel Concepts | [GEOGRAPHIC_DATA],…" at bounding box center [547, 459] width 510 height 731
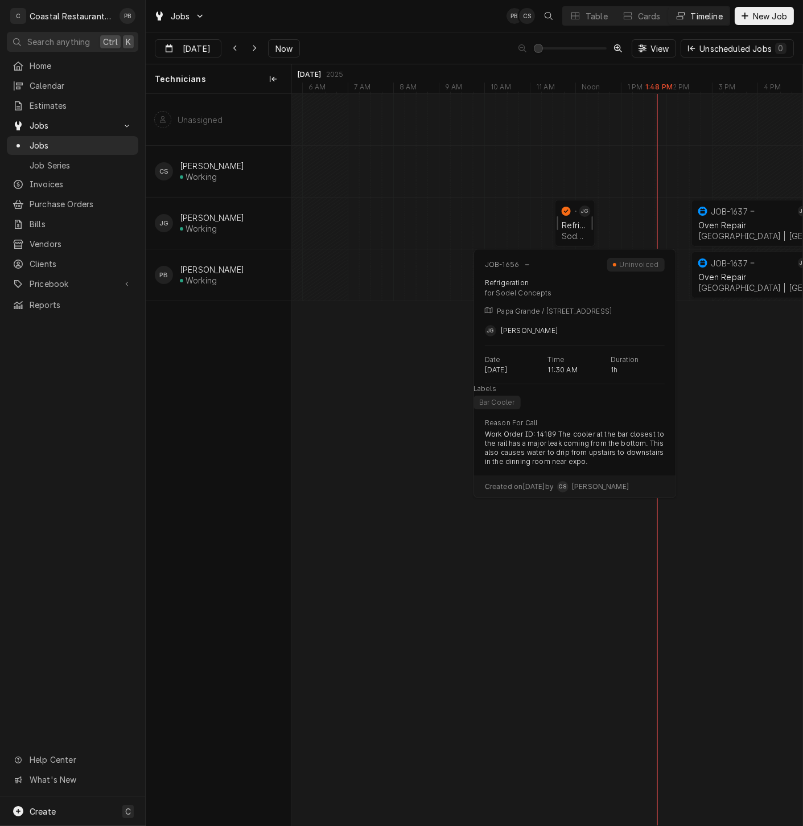
click at [575, 223] on div "Refrigeration" at bounding box center [575, 225] width 27 height 10
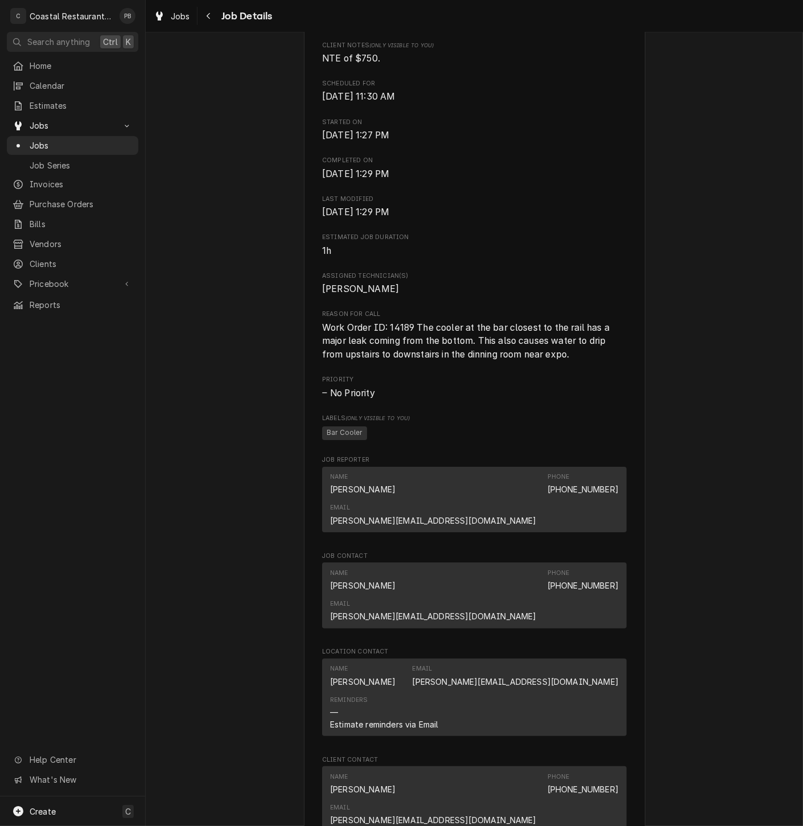
scroll to position [759, 0]
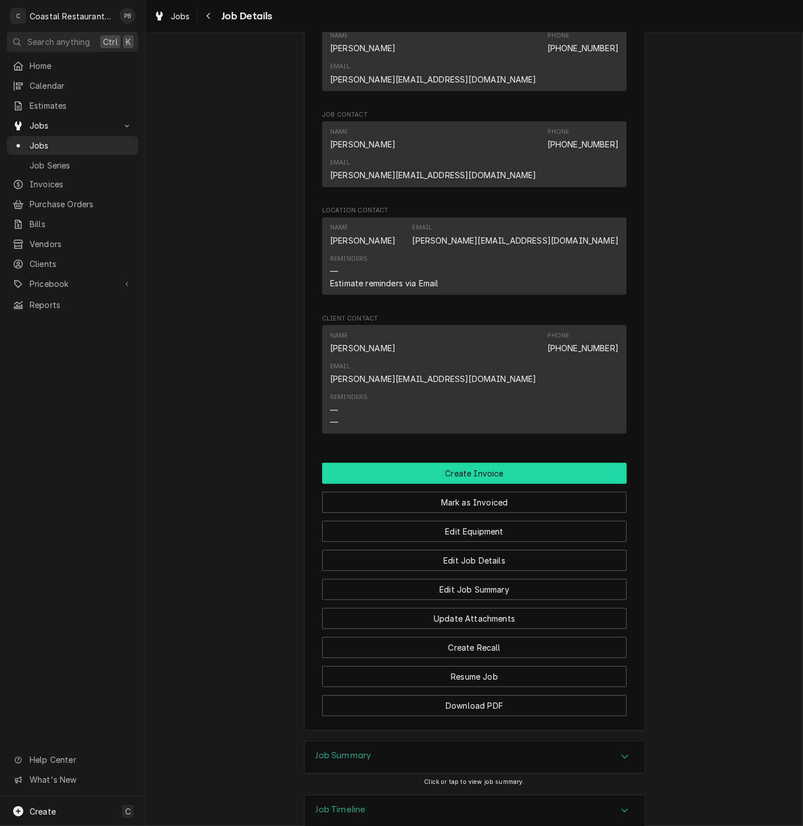
click at [495, 463] on button "Create Invoice" at bounding box center [474, 473] width 304 height 21
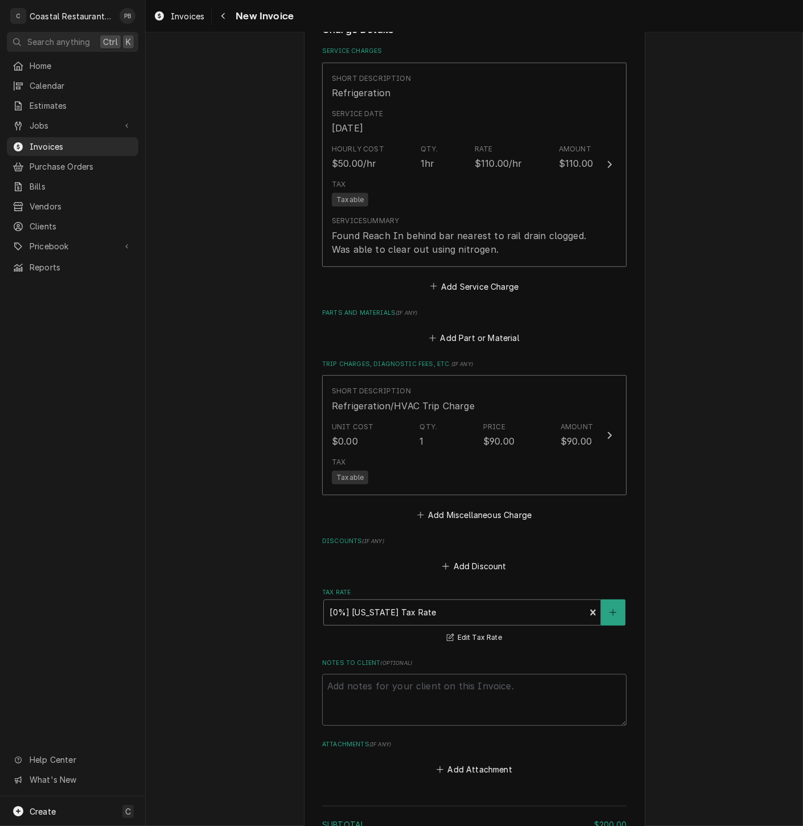
scroll to position [1144, 0]
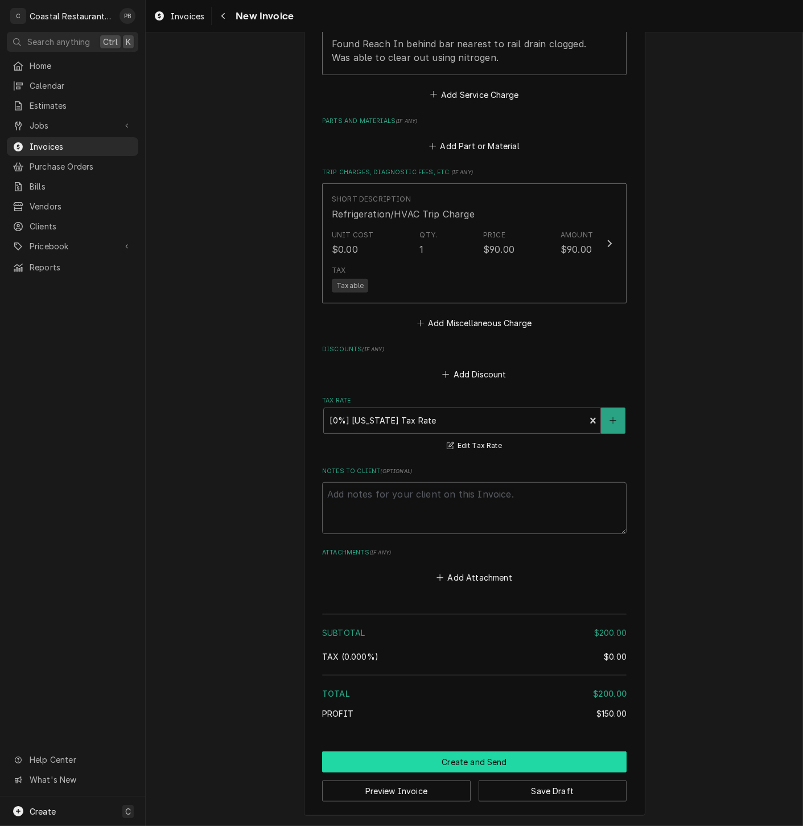
click at [480, 761] on button "Create and Send" at bounding box center [474, 761] width 304 height 21
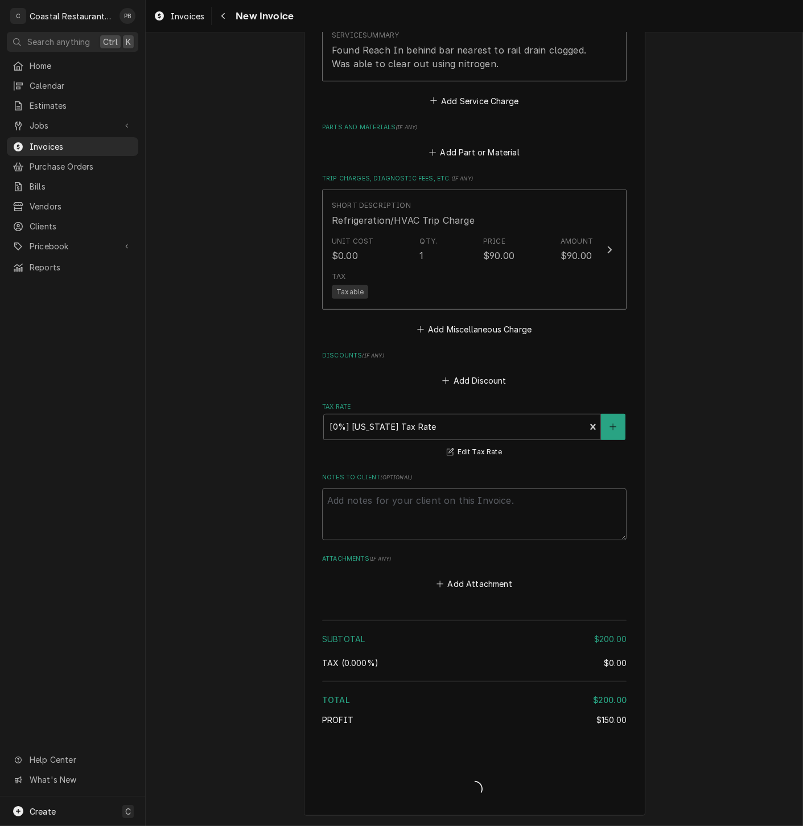
scroll to position [1138, 0]
type textarea "x"
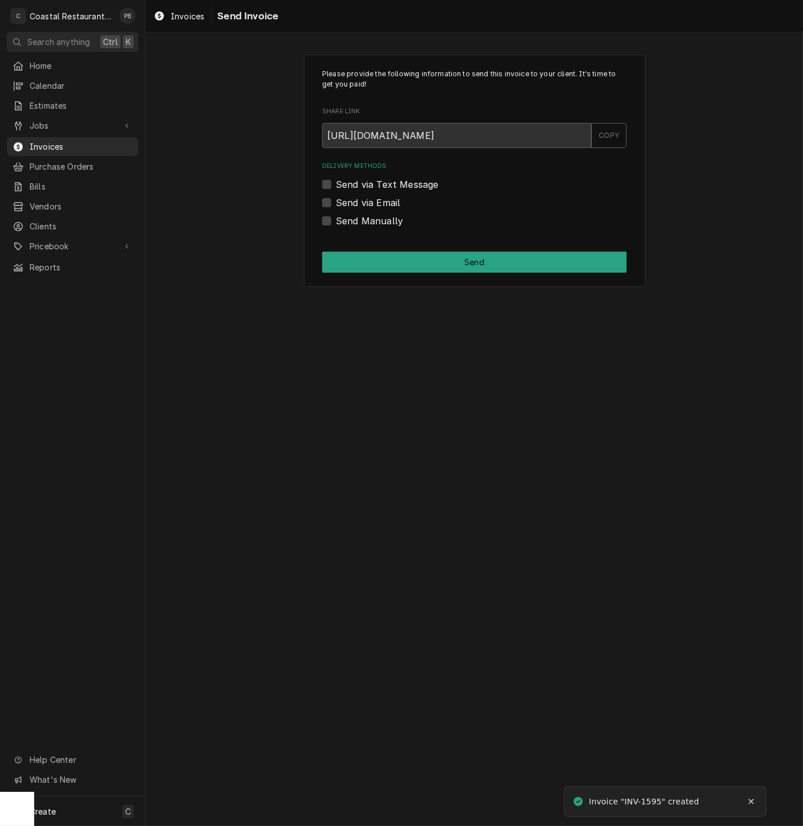
click at [336, 199] on label "Send via Email" at bounding box center [368, 203] width 64 height 14
click at [336, 199] on input "Send via Email" at bounding box center [488, 208] width 304 height 25
checkbox input "true"
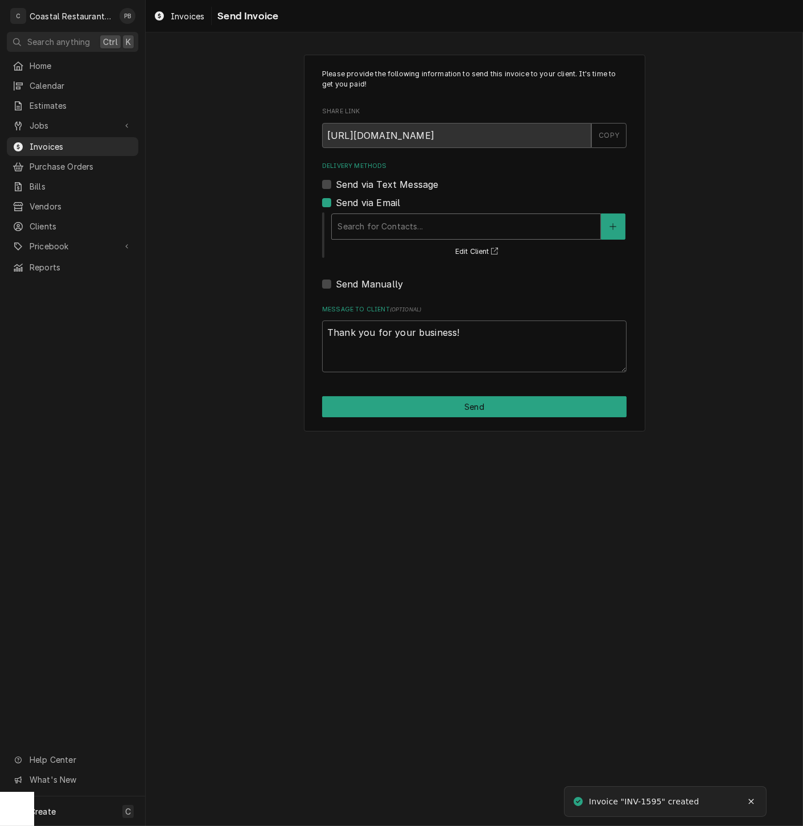
click at [397, 235] on div "Delivery Methods" at bounding box center [465, 226] width 257 height 20
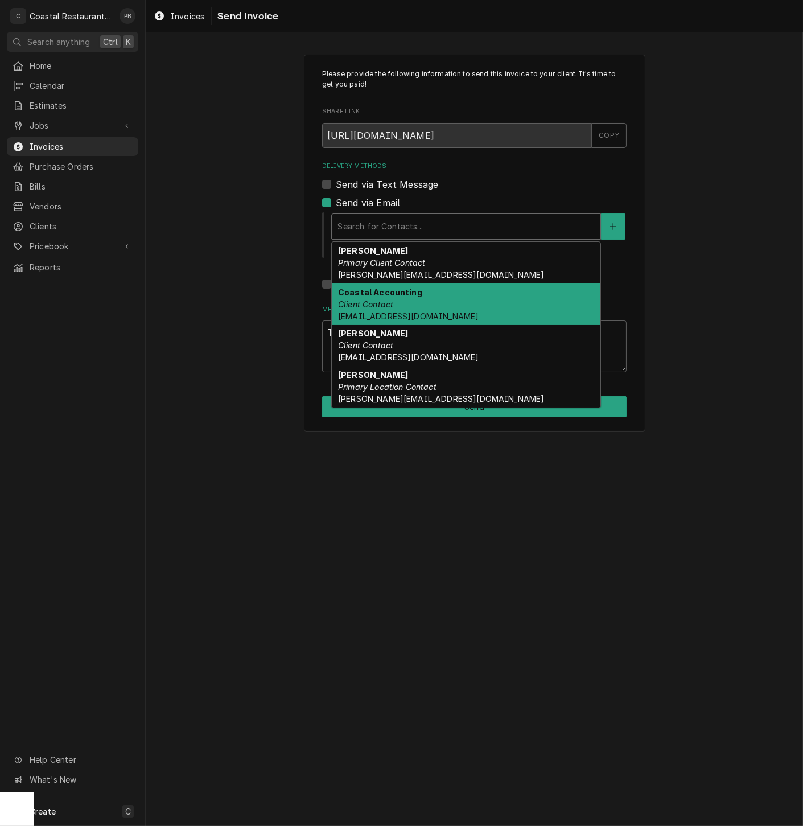
click at [384, 298] on div "Coastal Accounting Client Contact [EMAIL_ADDRESS][DOMAIN_NAME]" at bounding box center [466, 304] width 269 height 42
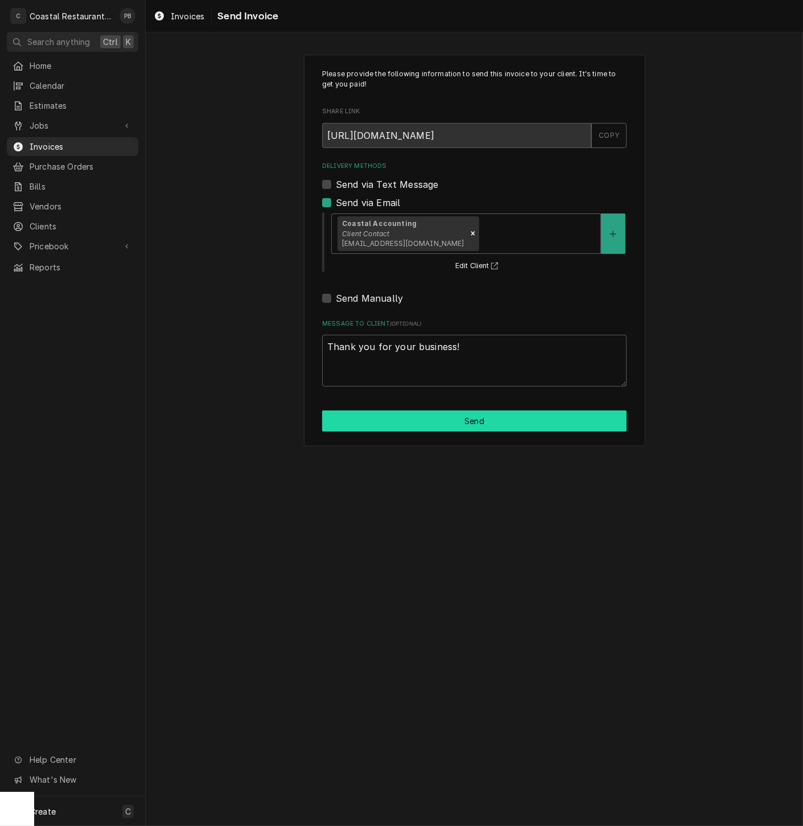
click at [487, 422] on button "Send" at bounding box center [474, 420] width 304 height 21
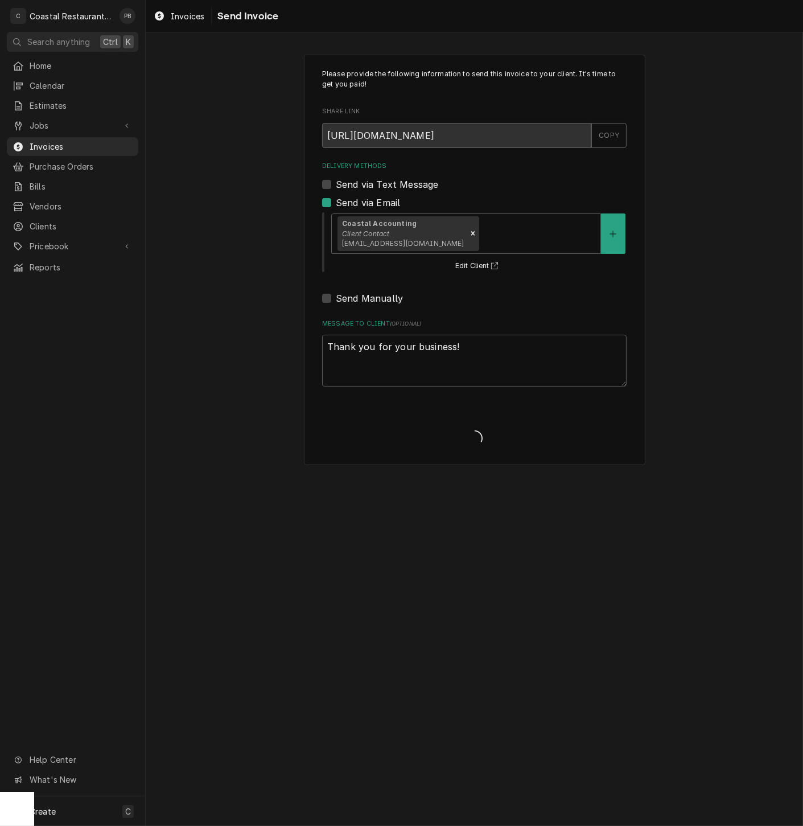
type textarea "x"
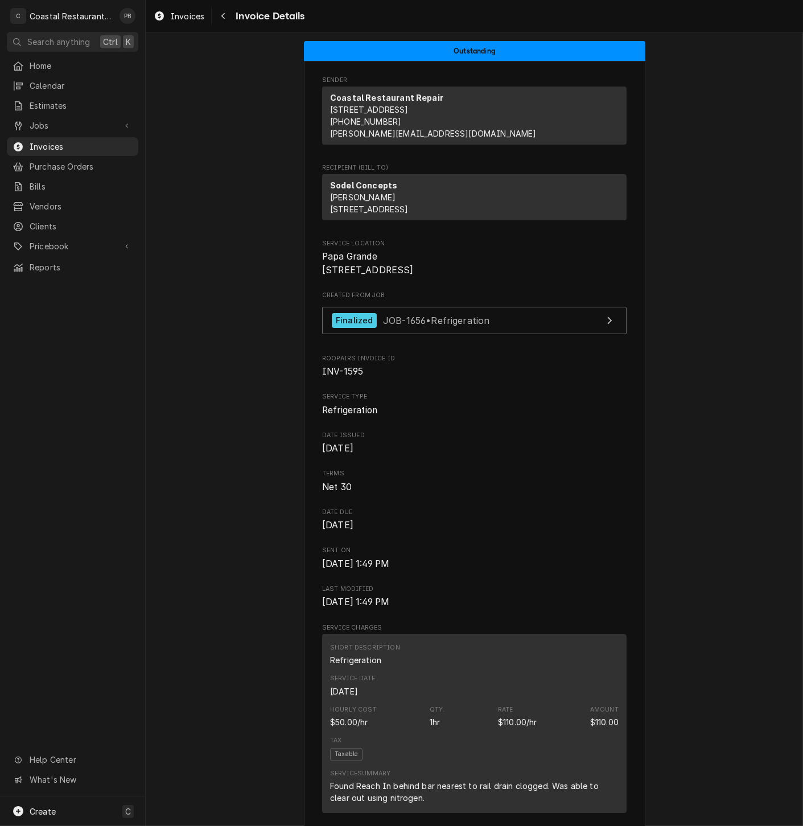
click at [211, 108] on div "Outstanding Sender Coastal Restaurant Repair [STREET_ADDRESS] (302) 841-1096 [P…" at bounding box center [474, 744] width 657 height 1424
click at [40, 126] on span "Jobs" at bounding box center [73, 126] width 86 height 12
click at [47, 141] on span "Jobs" at bounding box center [81, 145] width 103 height 12
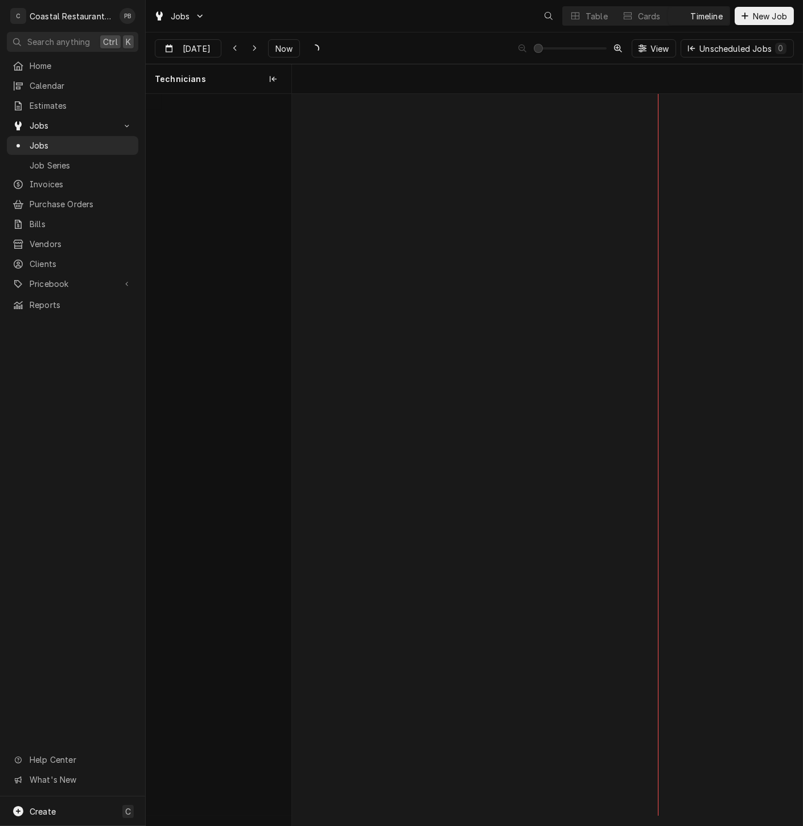
scroll to position [0, 10119]
